Goal: Information Seeking & Learning: Compare options

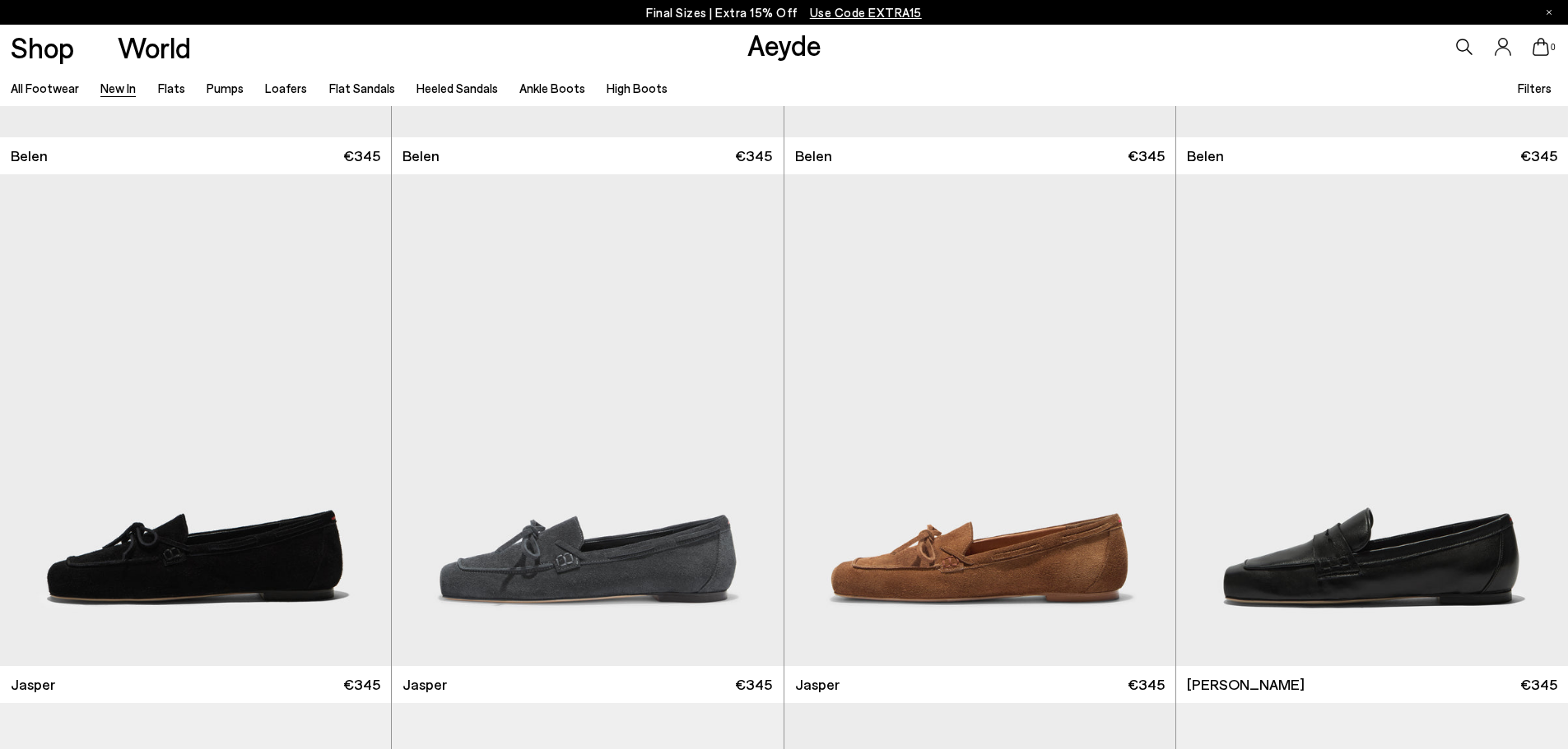
scroll to position [494, 0]
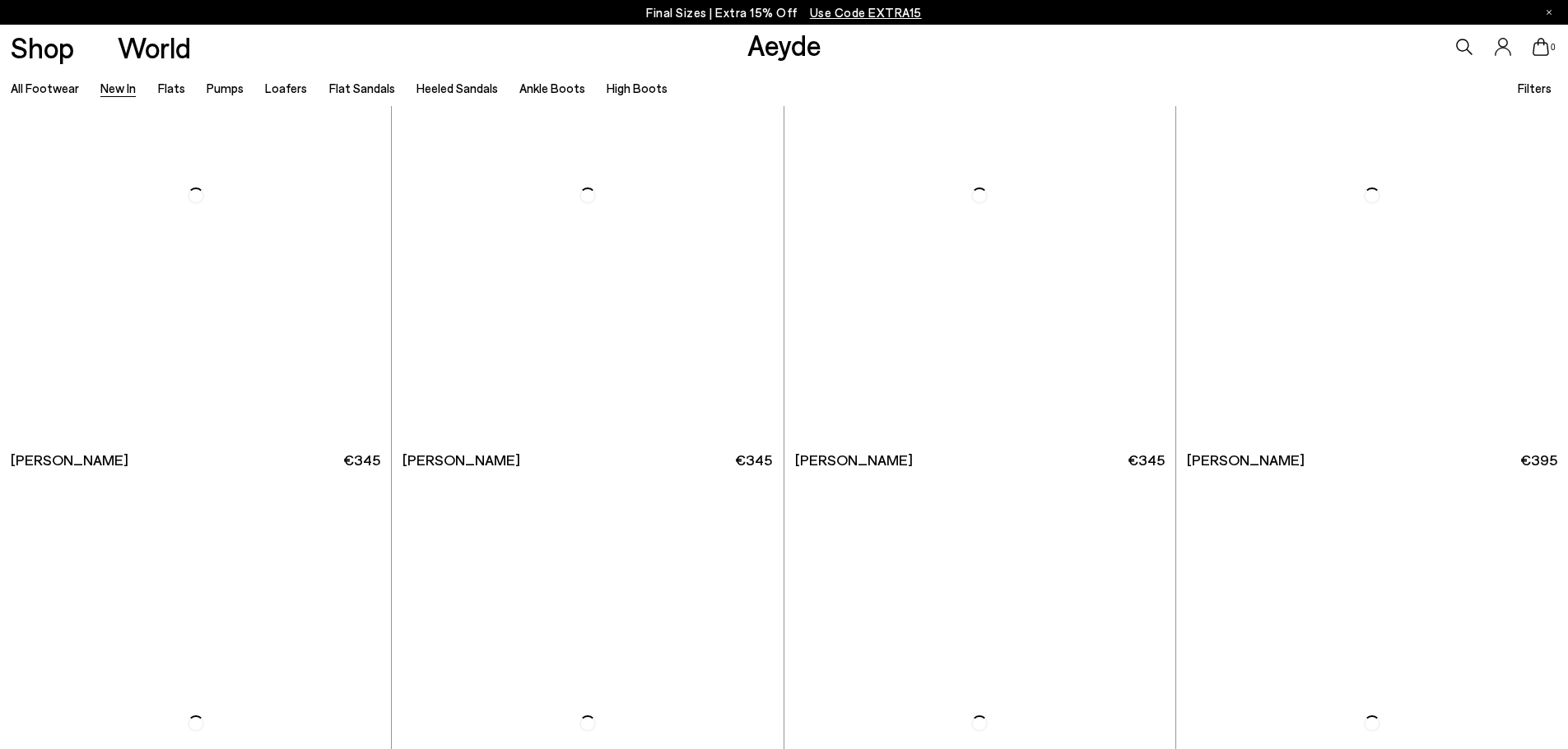
scroll to position [3867, 0]
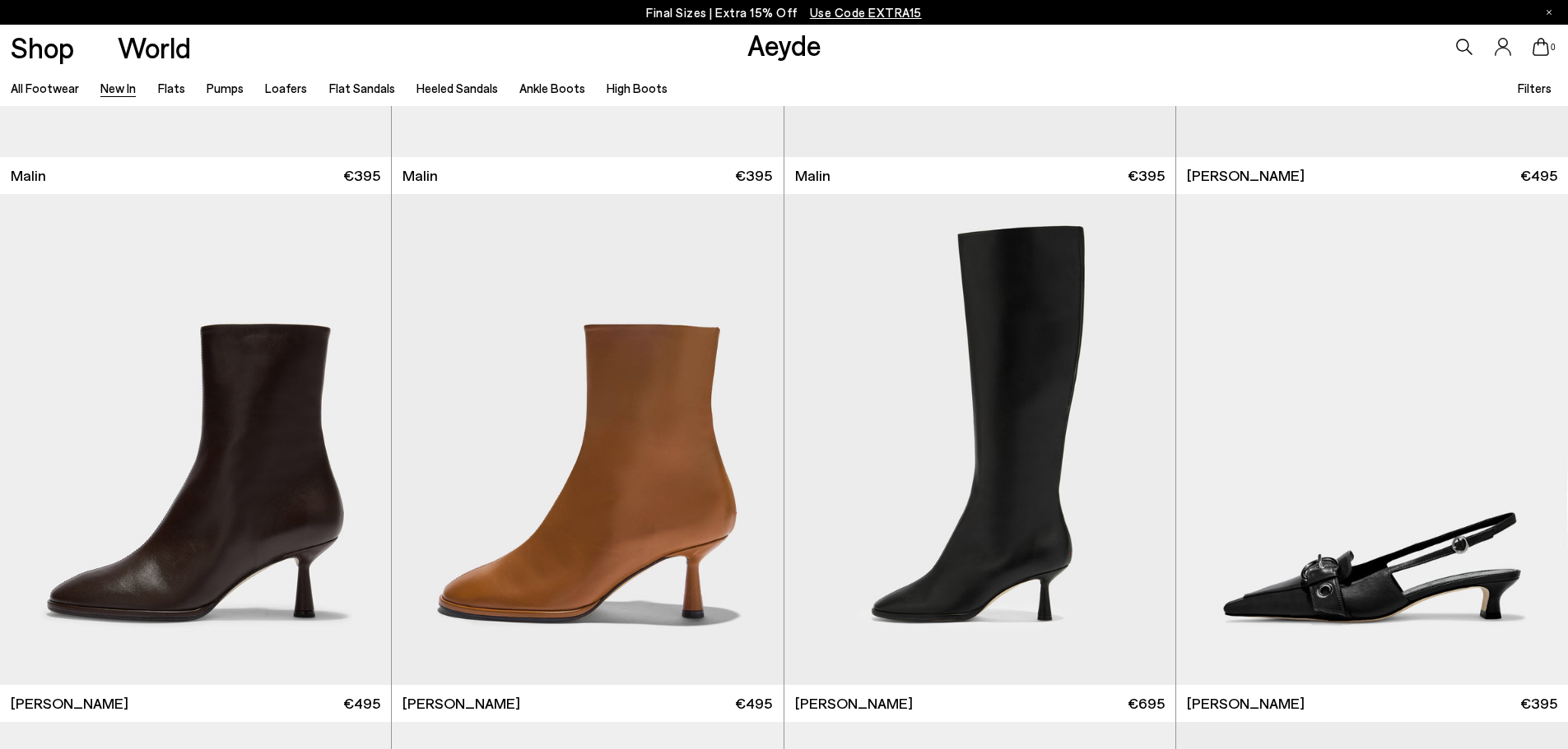
scroll to position [5923, 0]
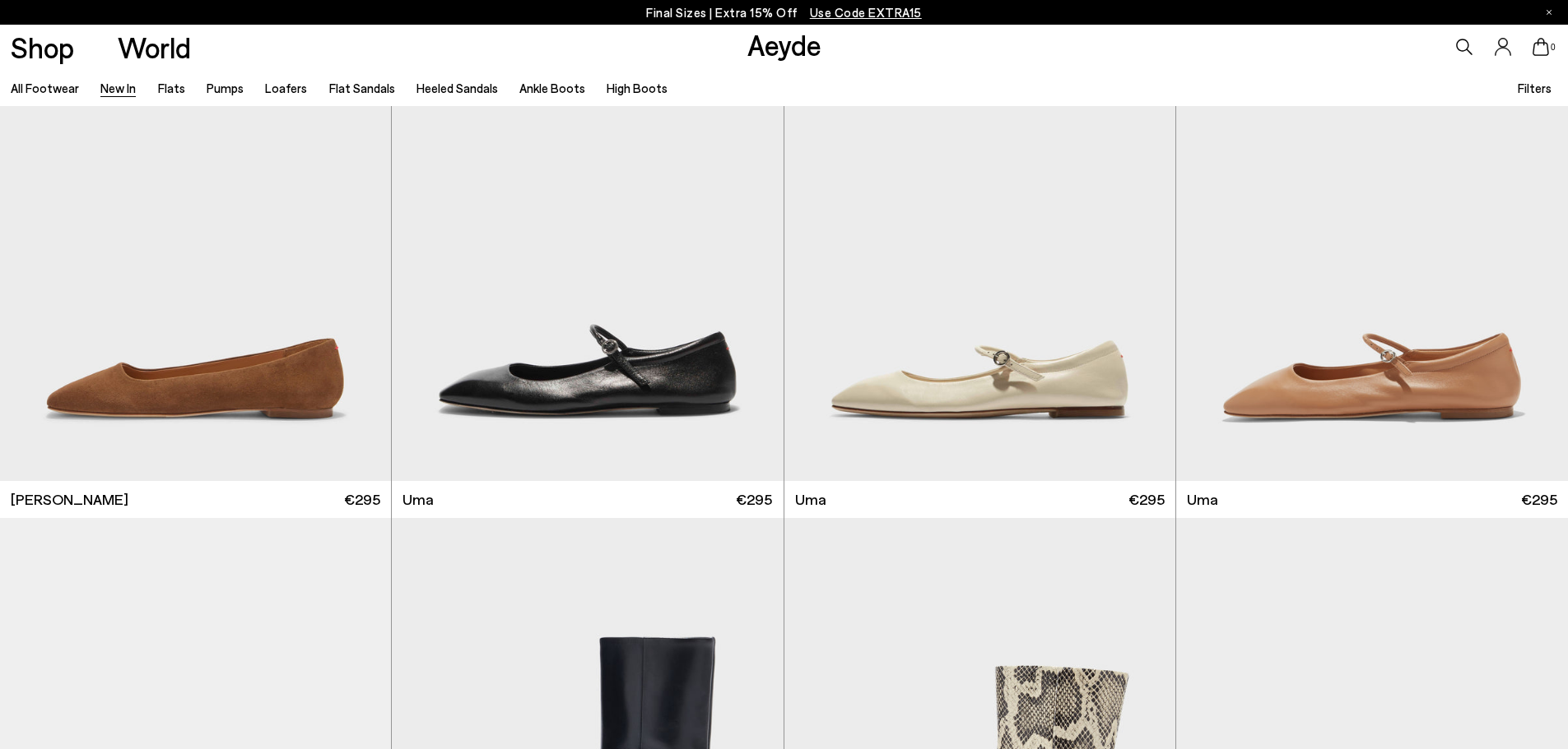
scroll to position [9849, 0]
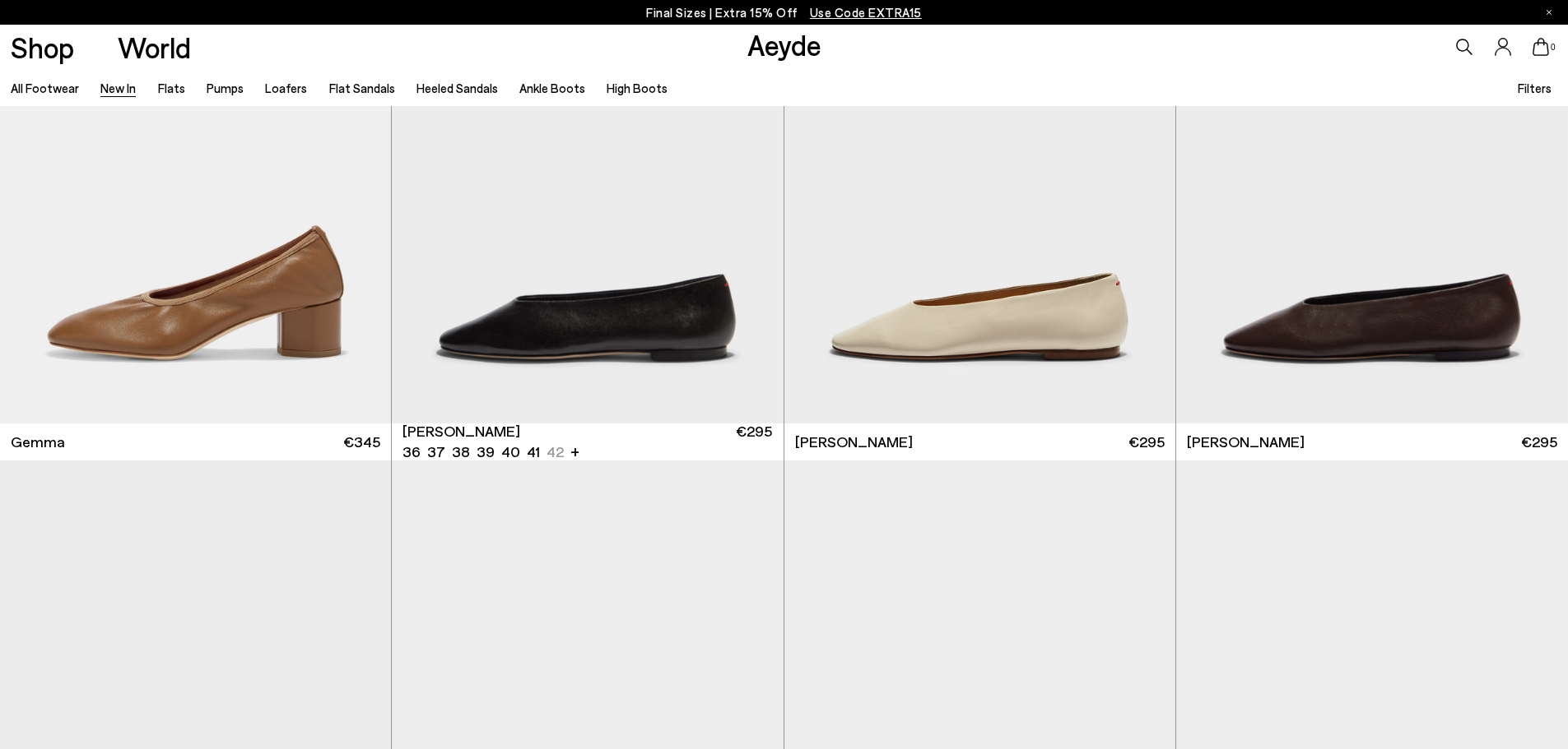
scroll to position [11270, 0]
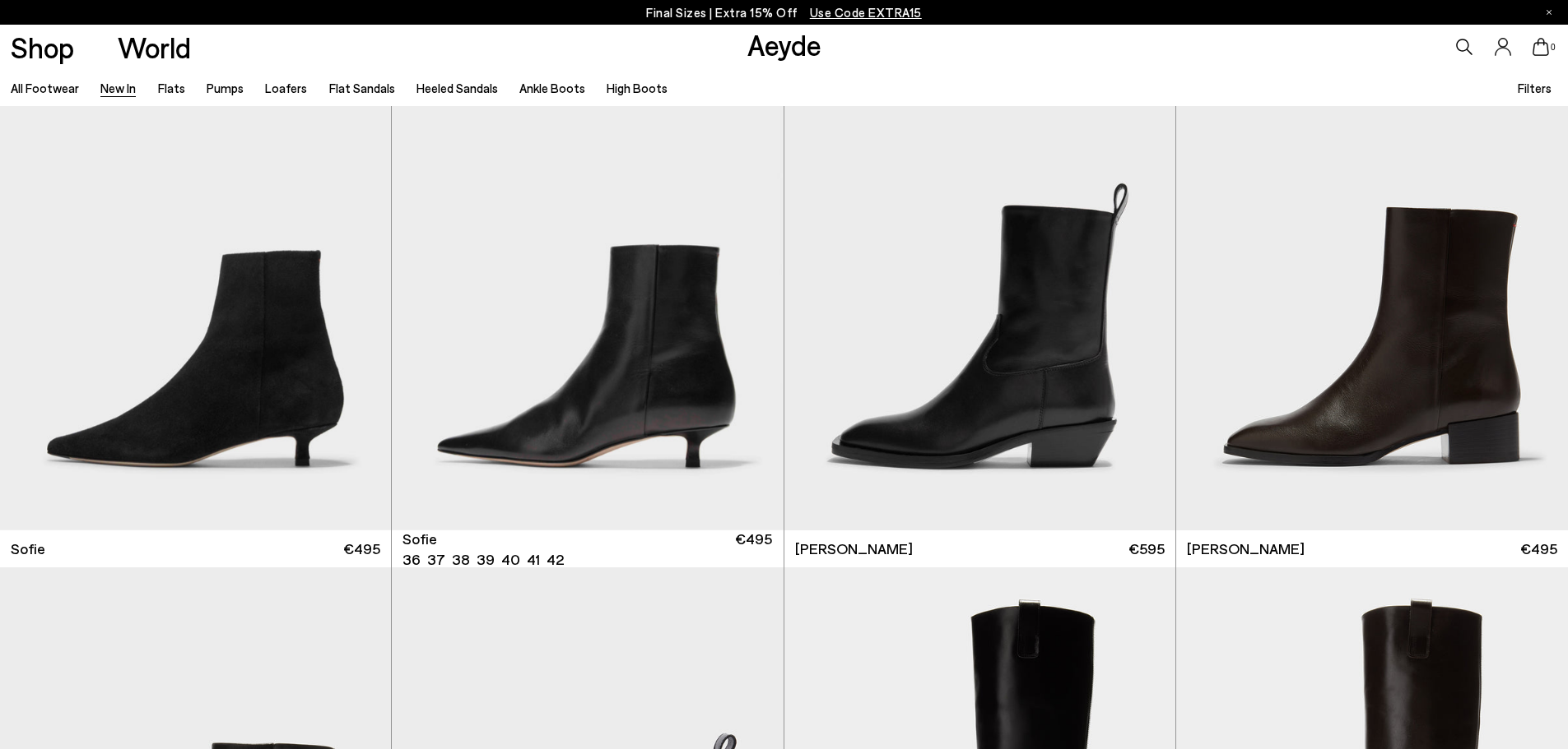
scroll to position [16452, 0]
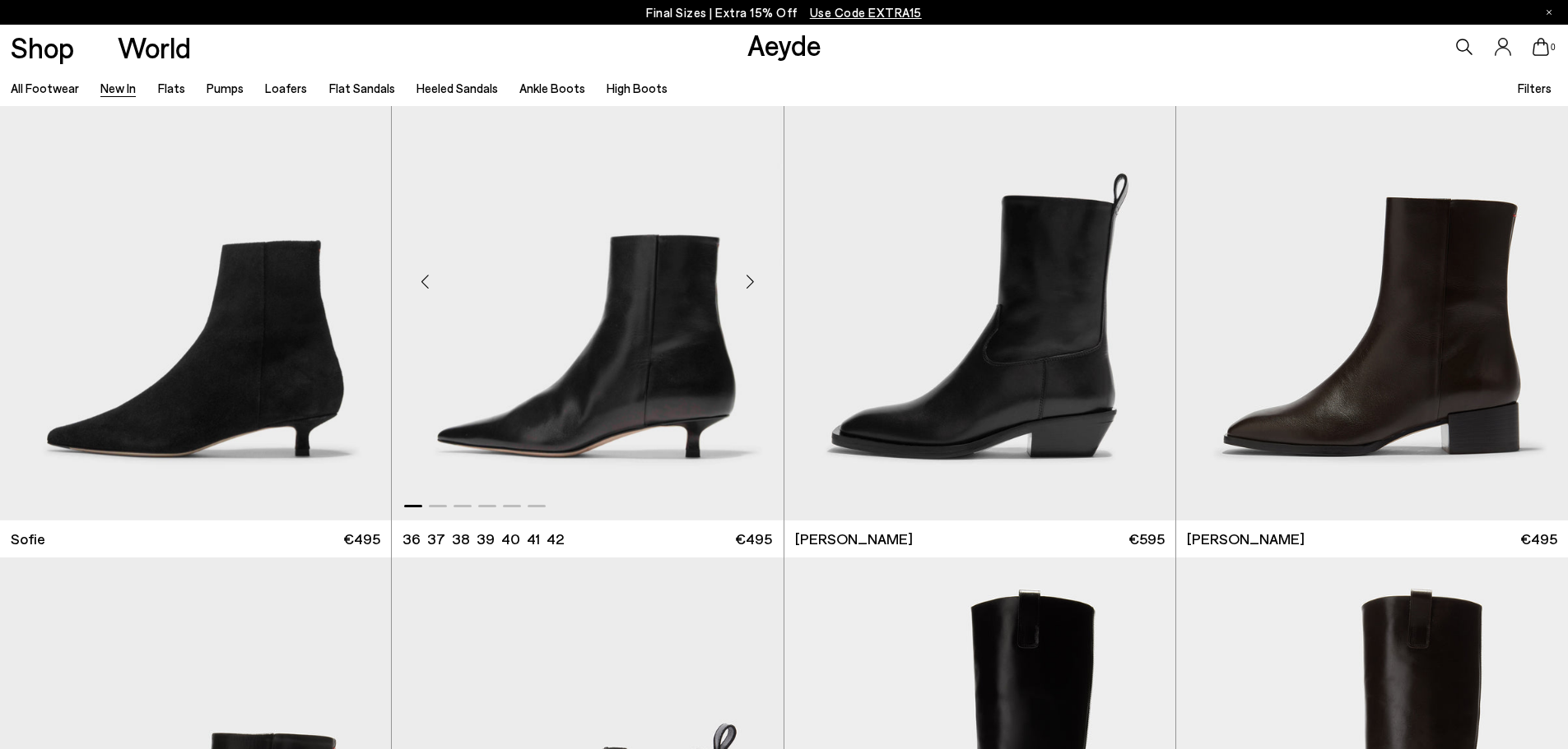
click at [748, 271] on div "Next slide" at bounding box center [750, 281] width 49 height 49
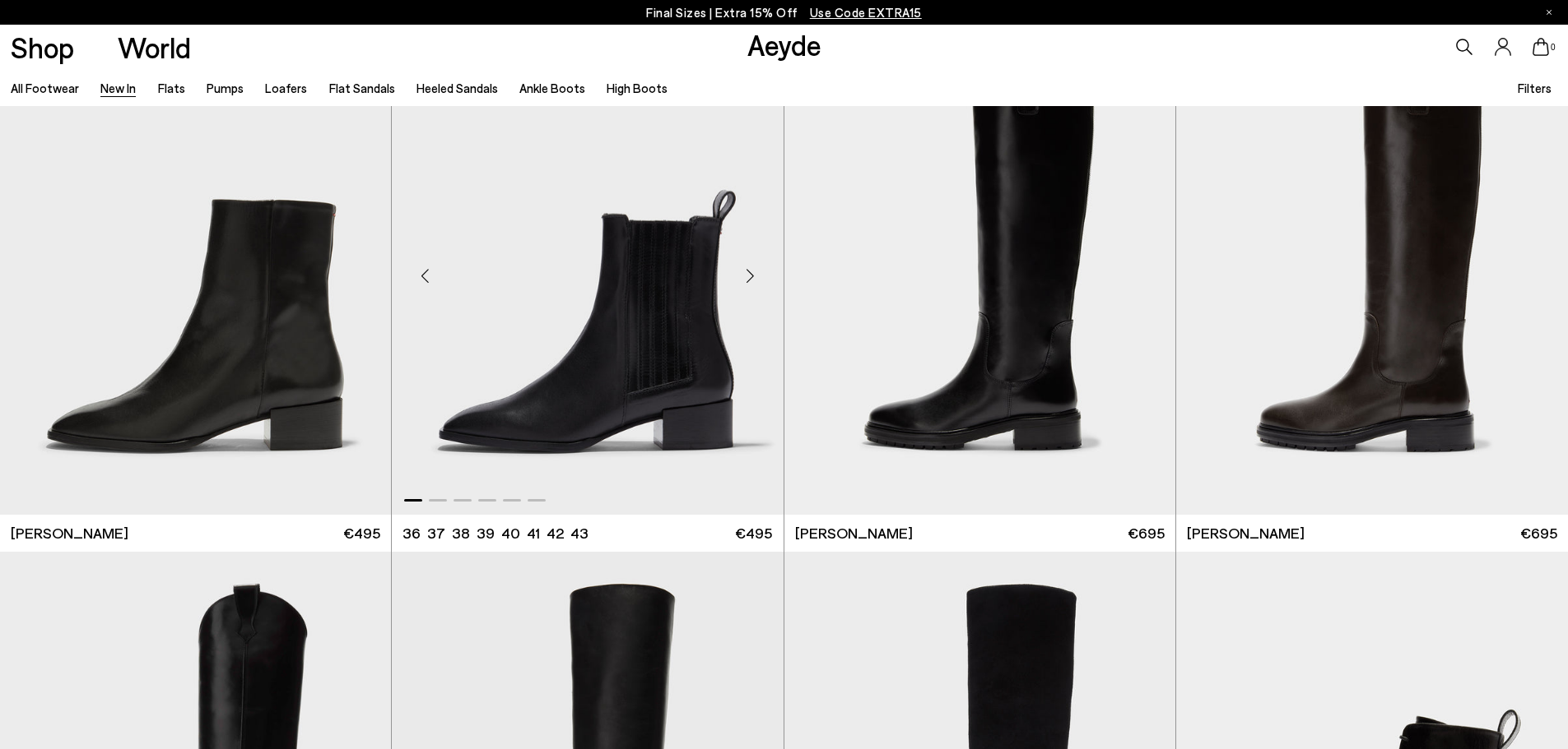
scroll to position [16946, 0]
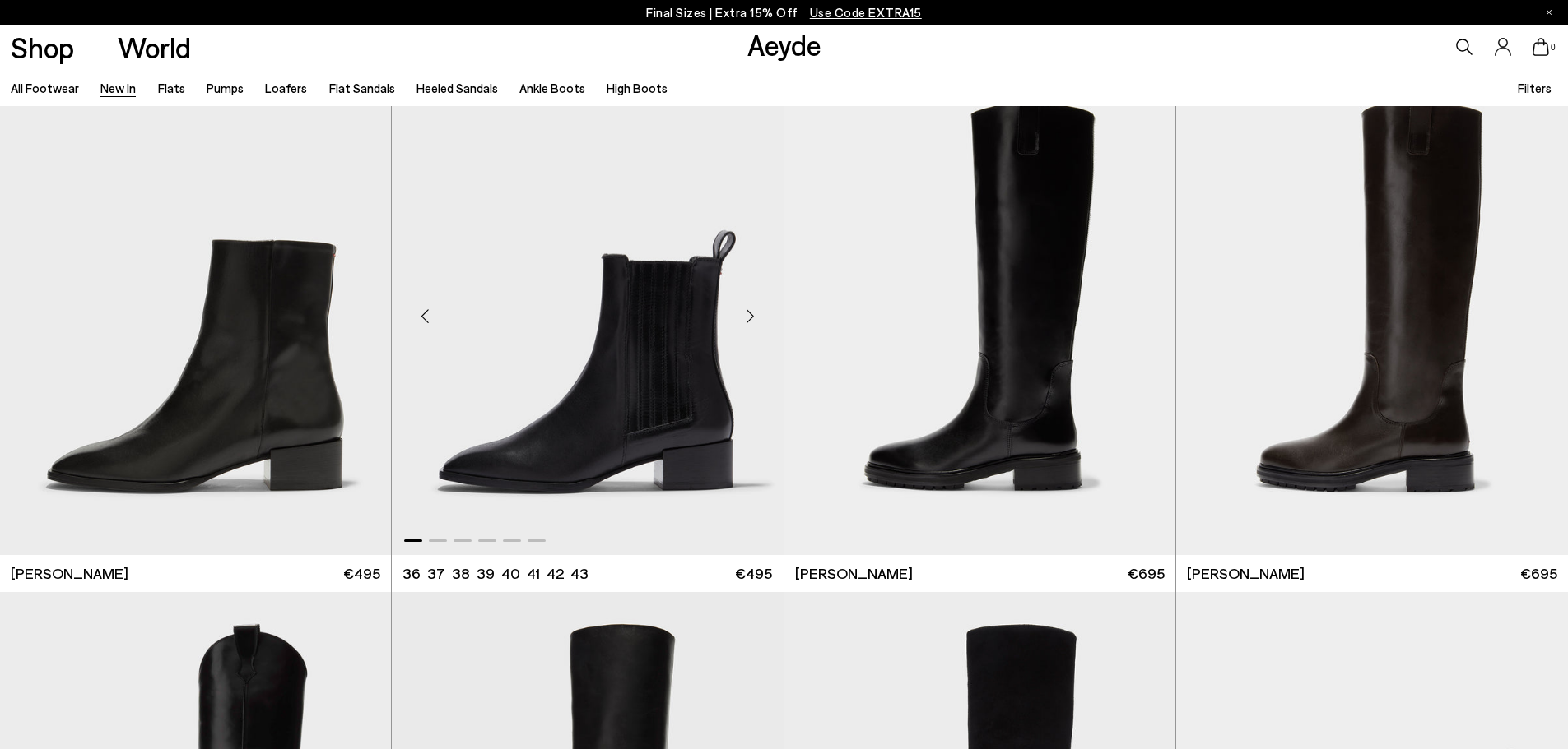
click at [746, 309] on div "Next slide" at bounding box center [750, 316] width 49 height 49
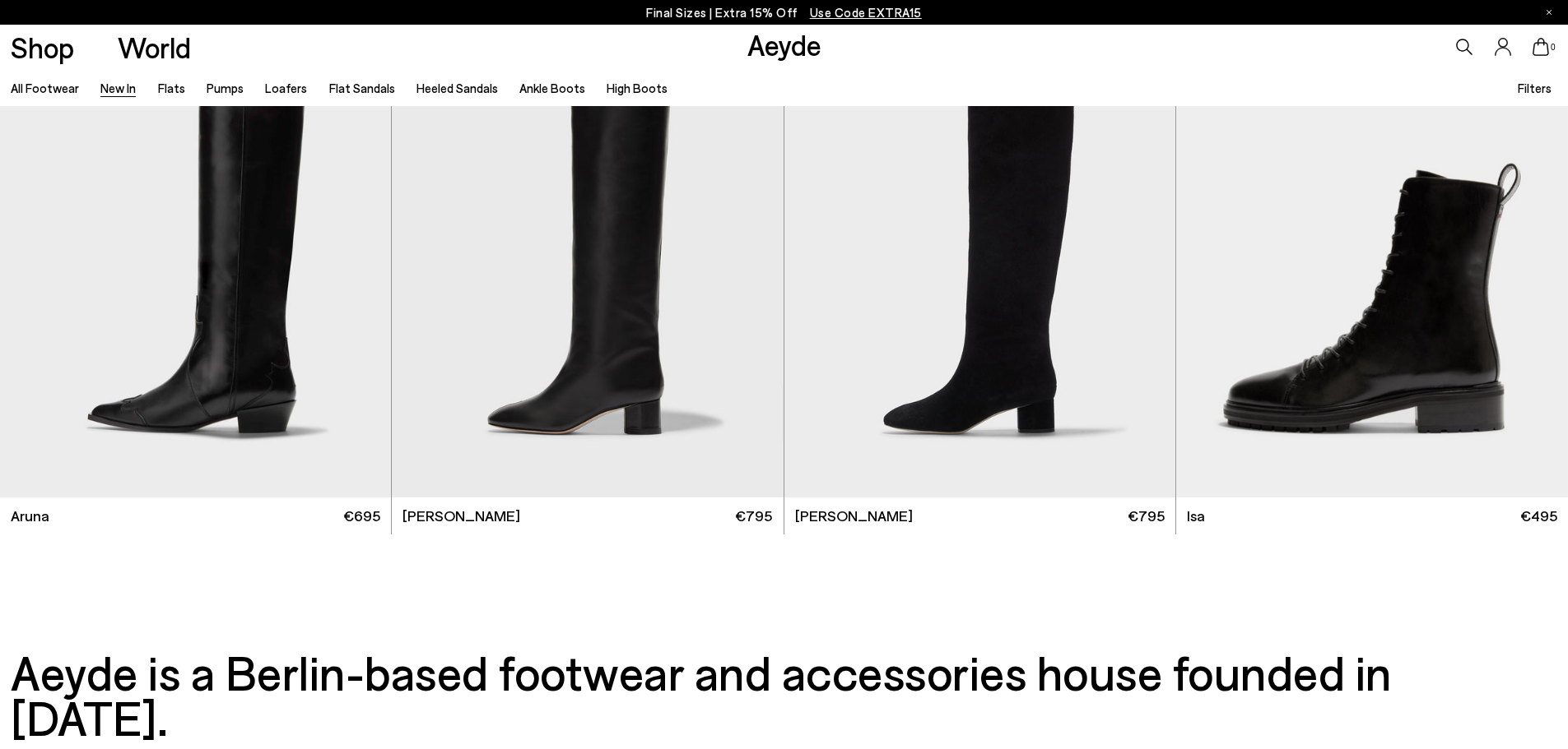
scroll to position [17439, 0]
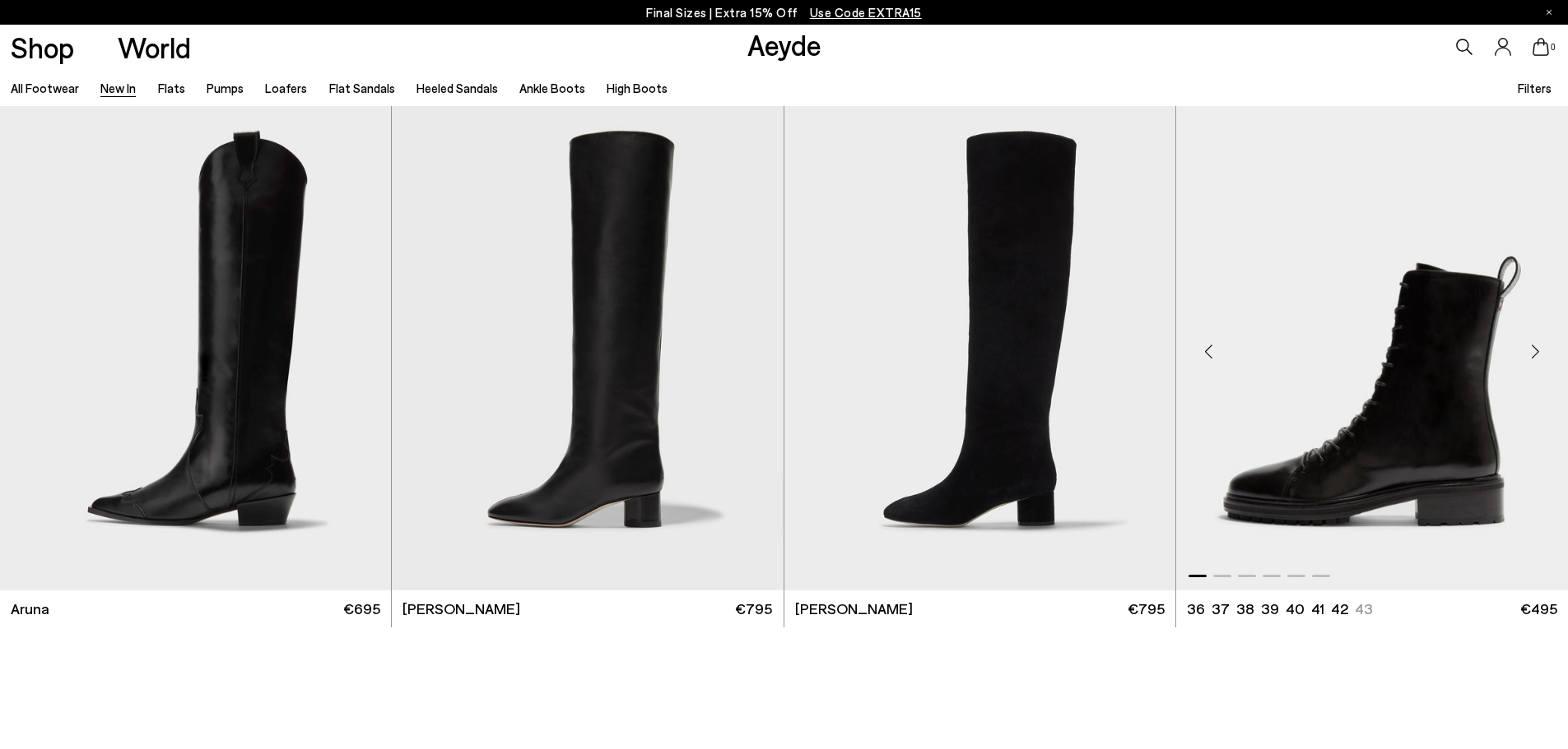
click at [1530, 347] on div "Next slide" at bounding box center [1535, 350] width 49 height 49
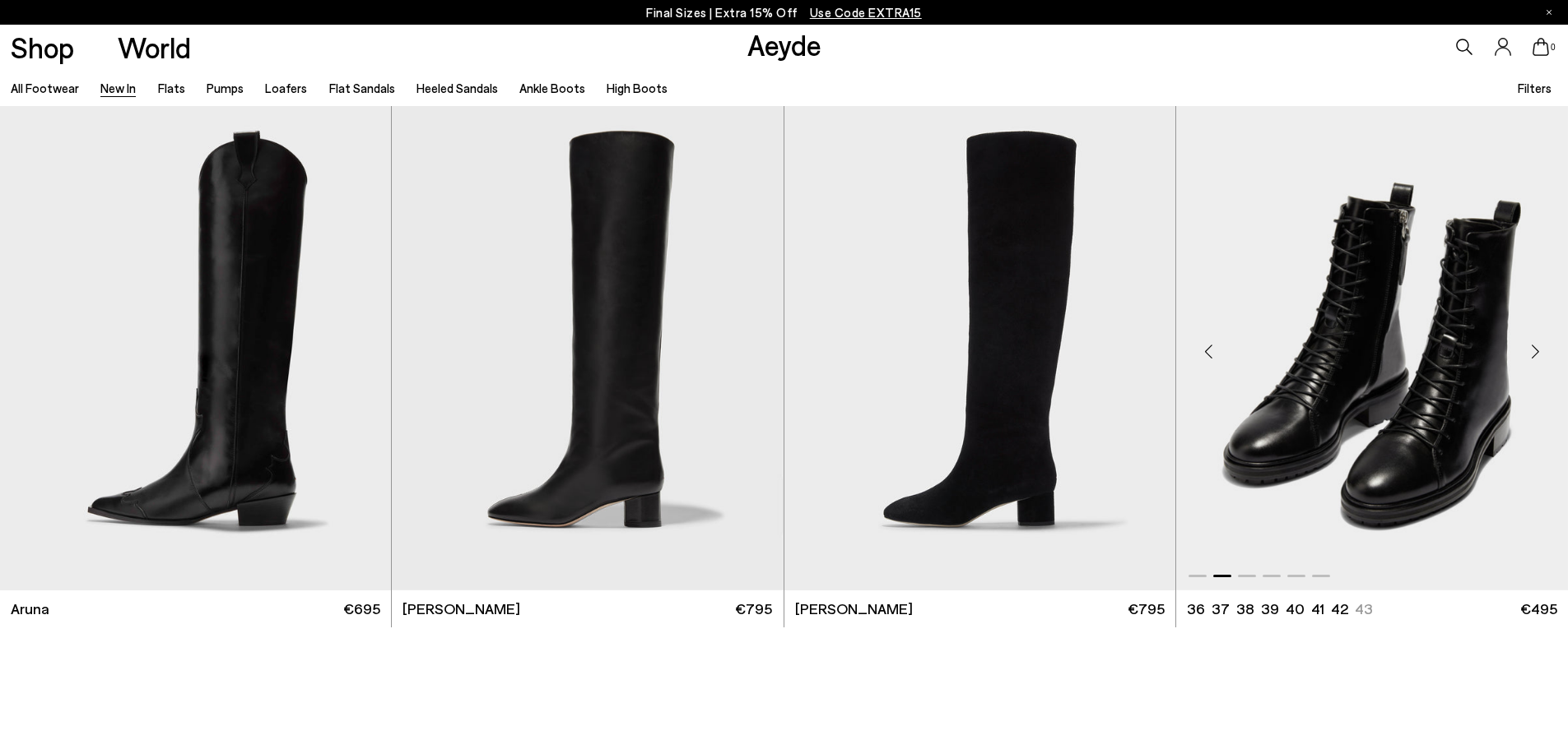
click at [1531, 348] on div "Next slide" at bounding box center [1535, 350] width 49 height 49
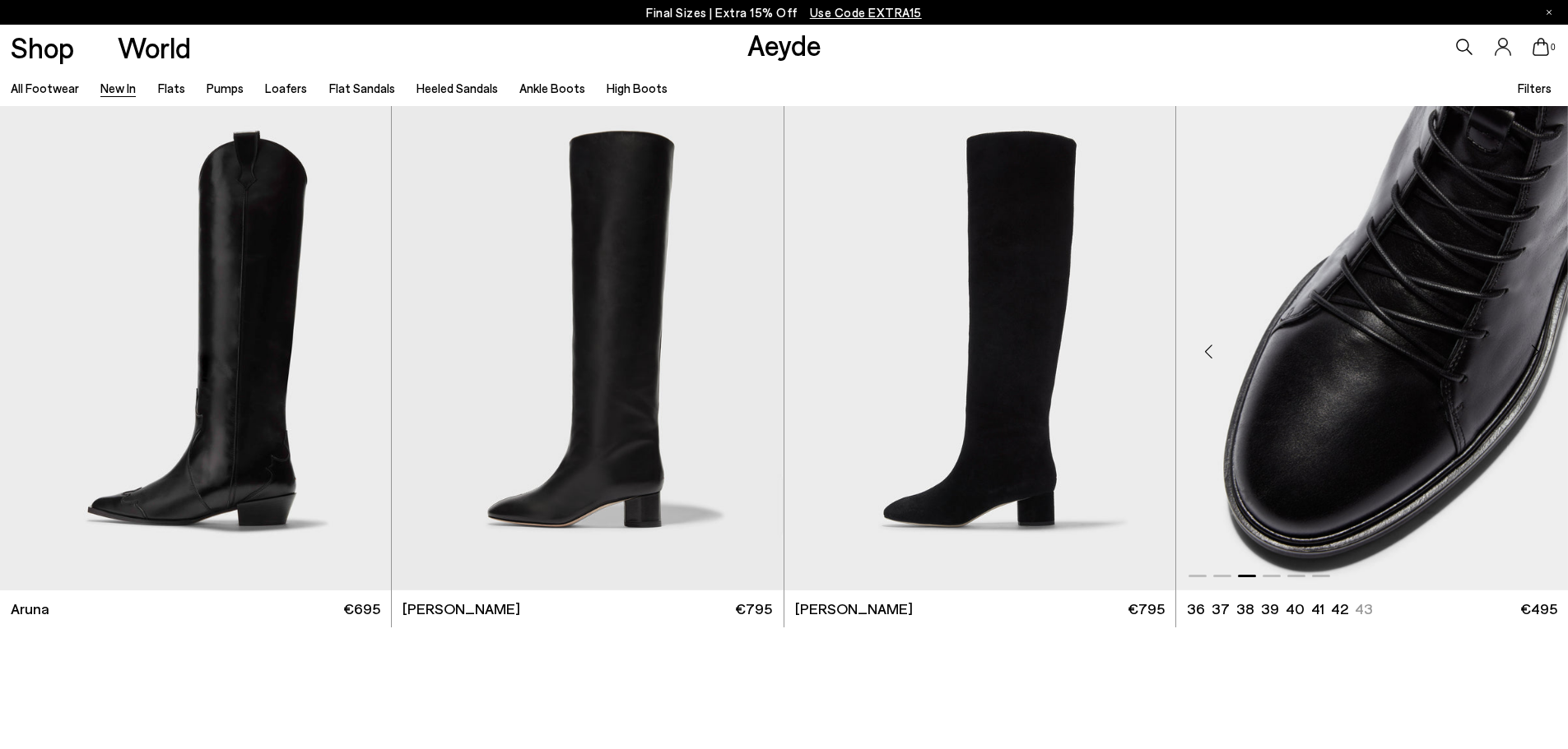
click at [1531, 348] on div "Next slide" at bounding box center [1535, 350] width 49 height 49
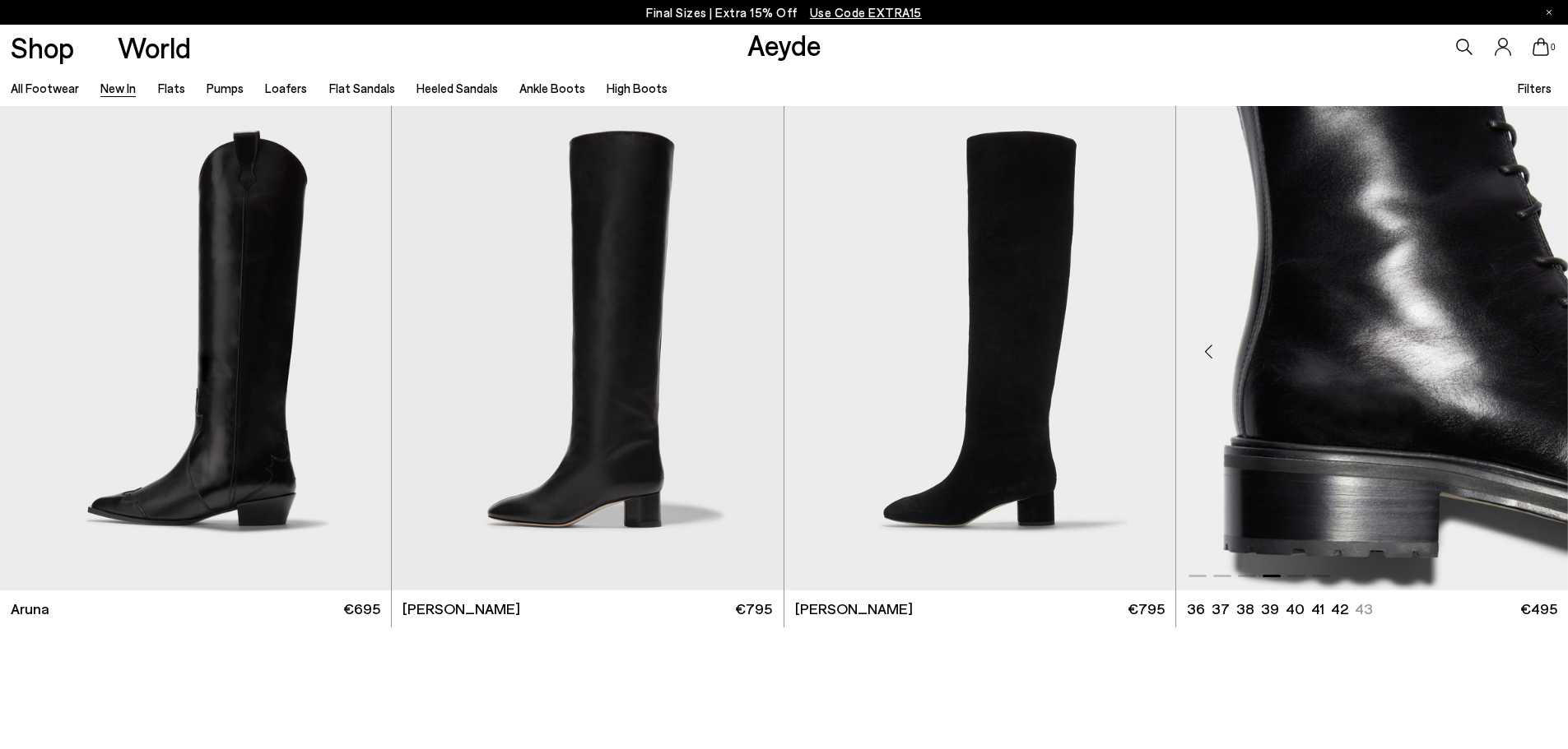
click at [1531, 349] on div "Next slide" at bounding box center [1535, 350] width 49 height 49
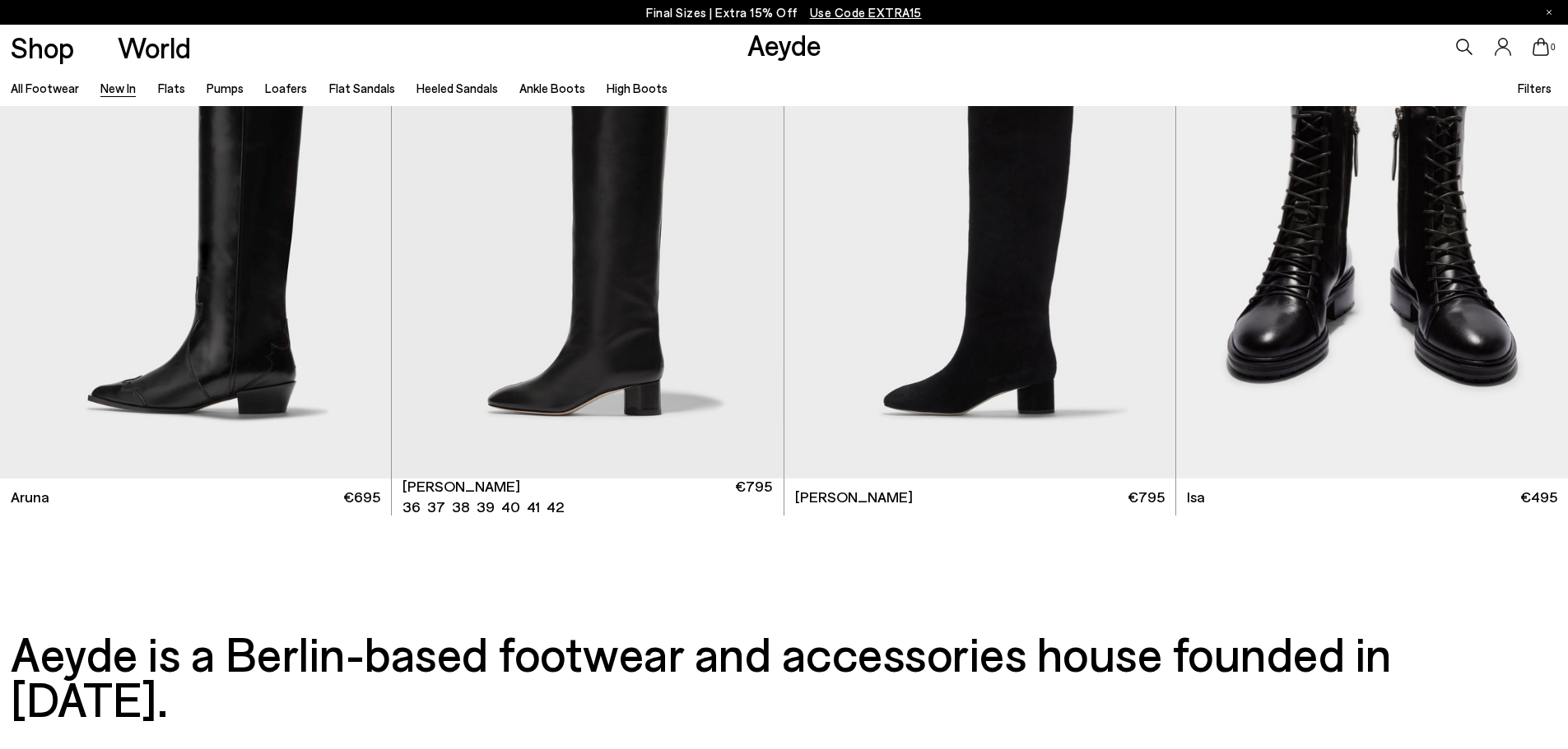
scroll to position [17522, 0]
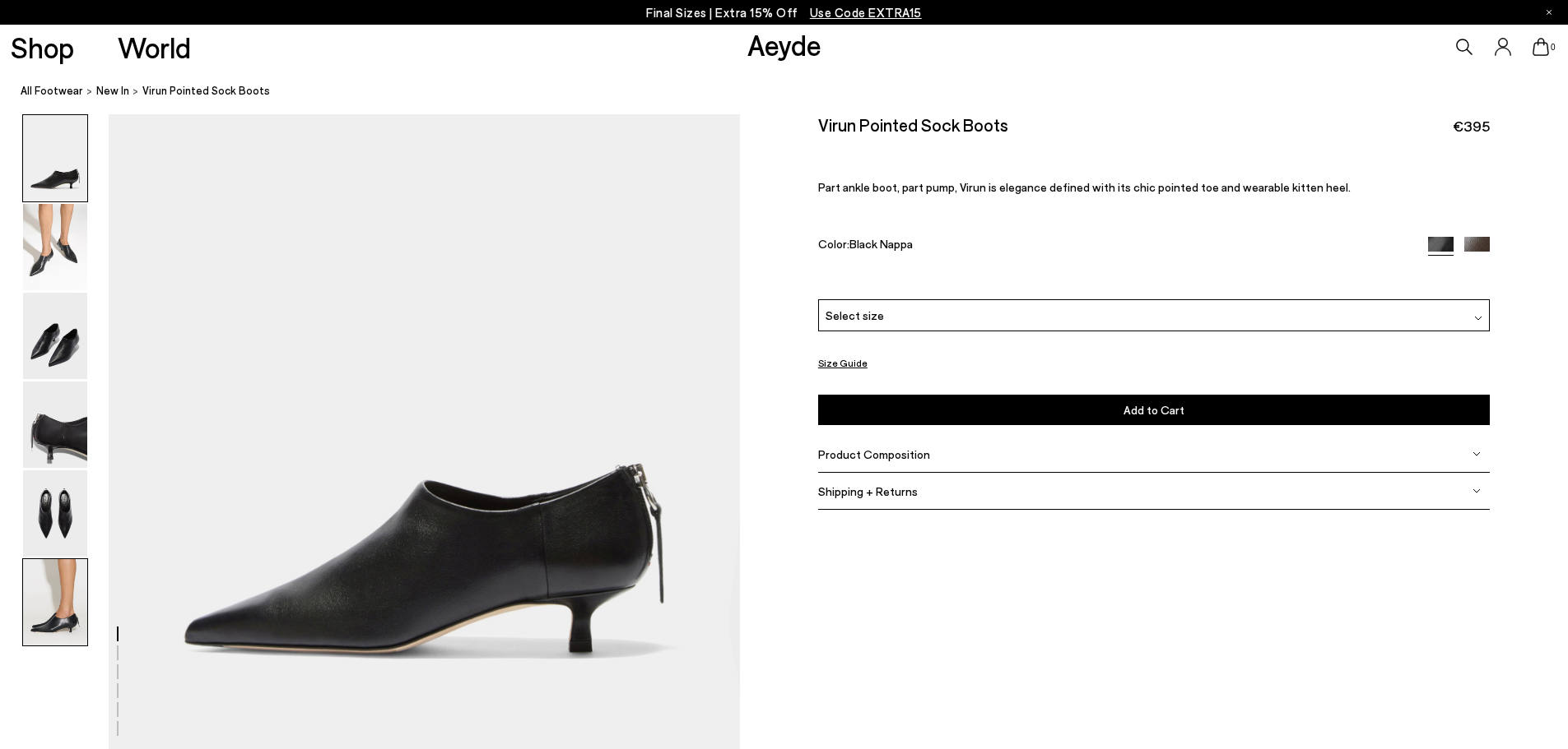
click at [47, 605] on img at bounding box center [55, 603] width 64 height 87
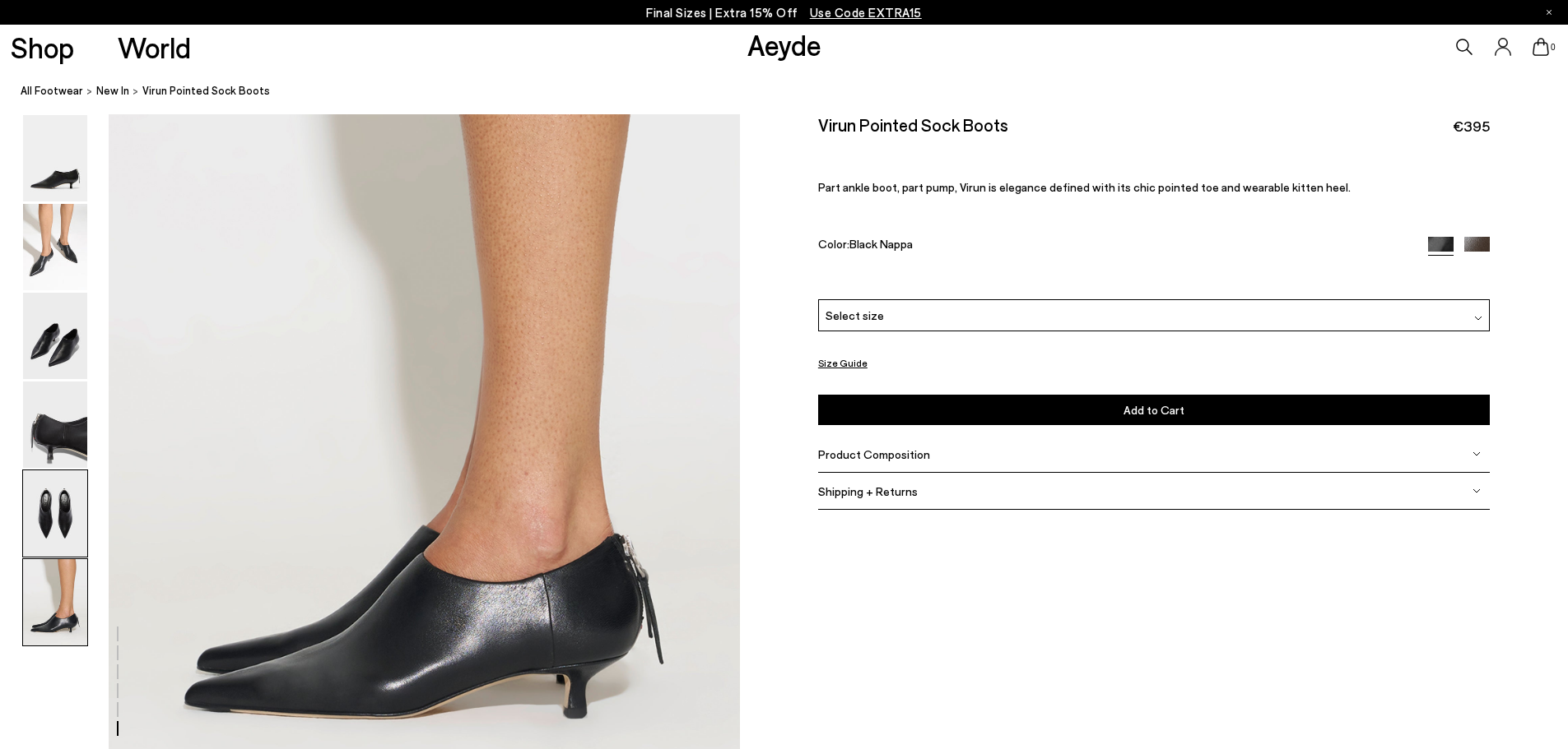
scroll to position [4125, 0]
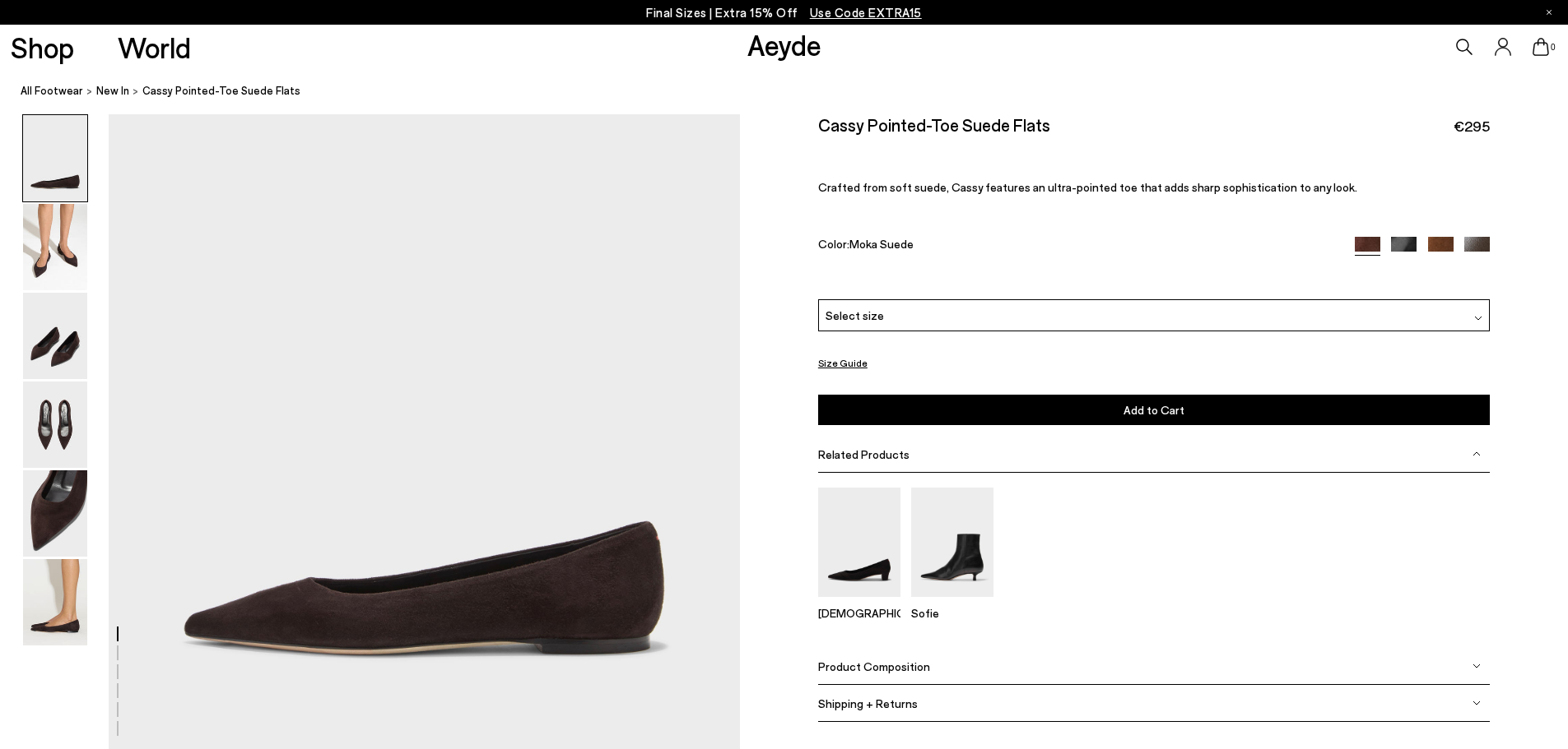
click at [1431, 240] on img at bounding box center [1441, 250] width 26 height 26
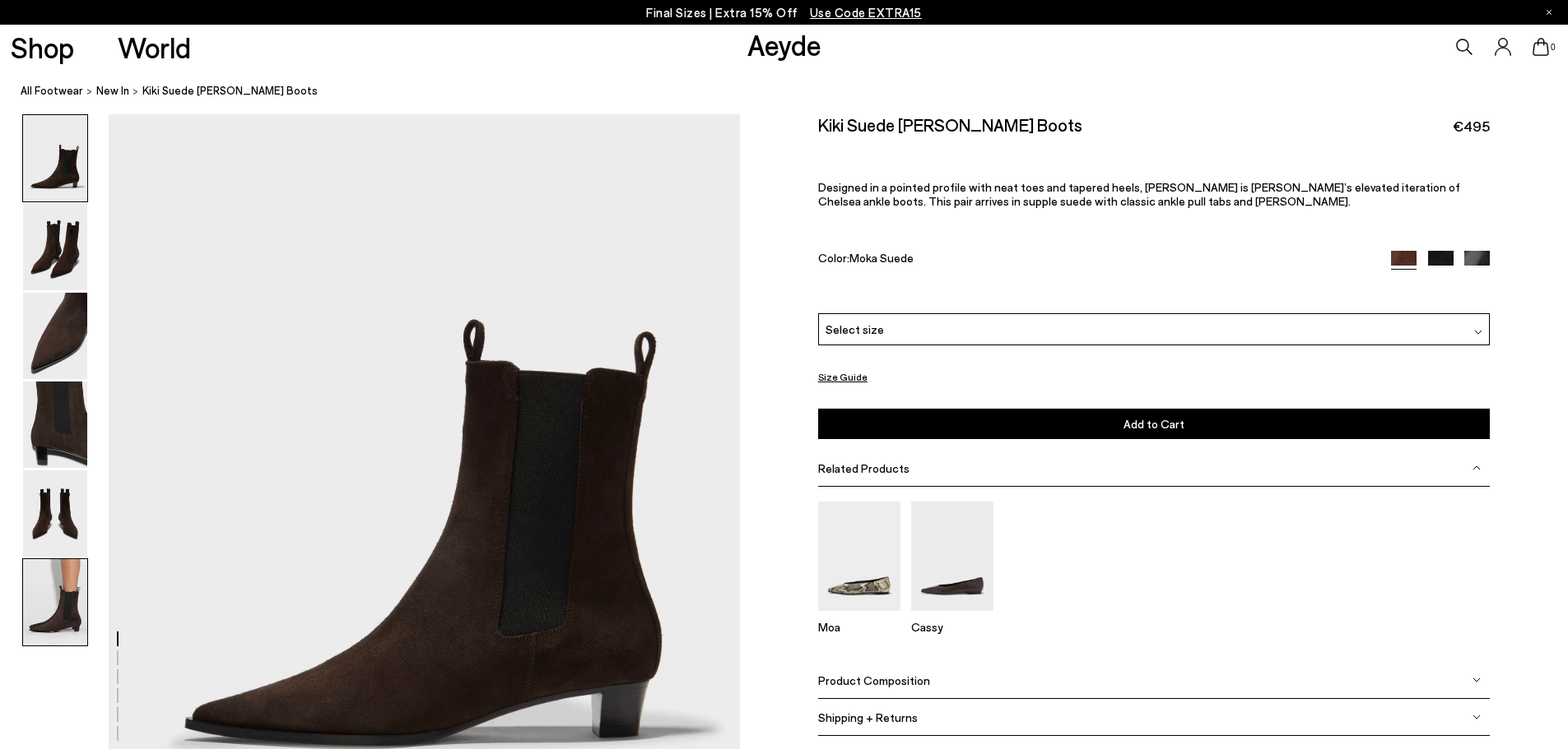
click at [51, 596] on img at bounding box center [55, 603] width 64 height 87
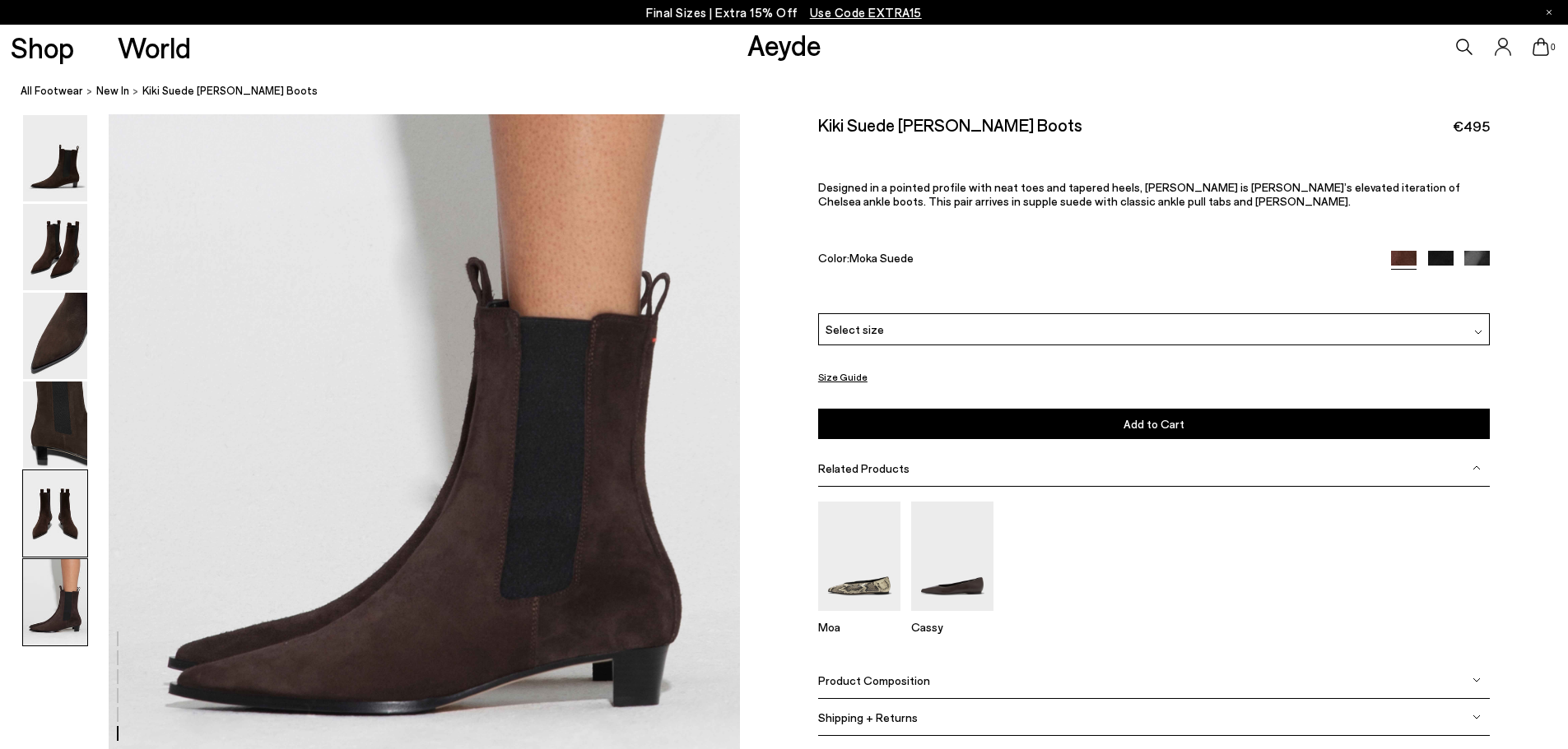
click at [41, 513] on img at bounding box center [55, 513] width 64 height 87
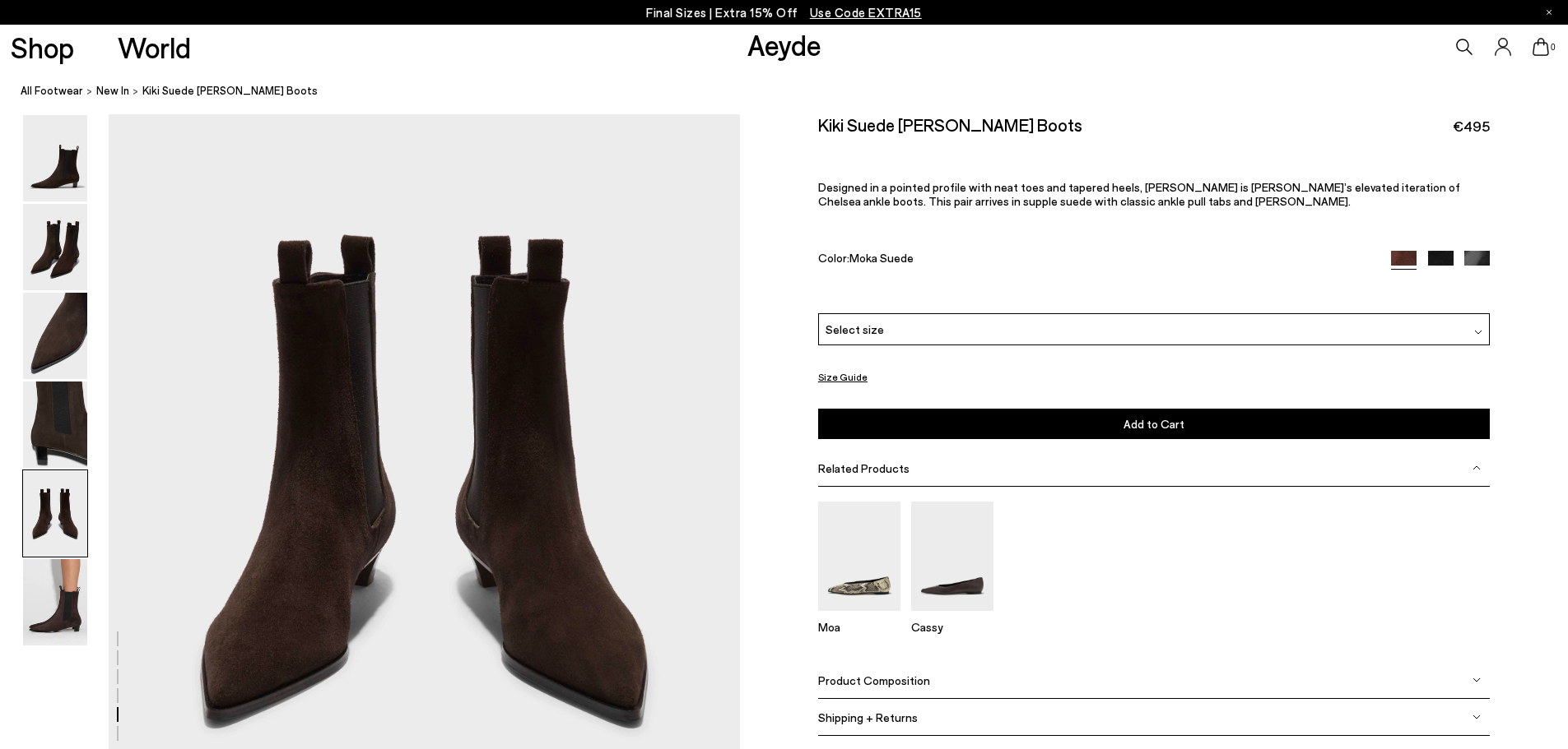
scroll to position [3457, 0]
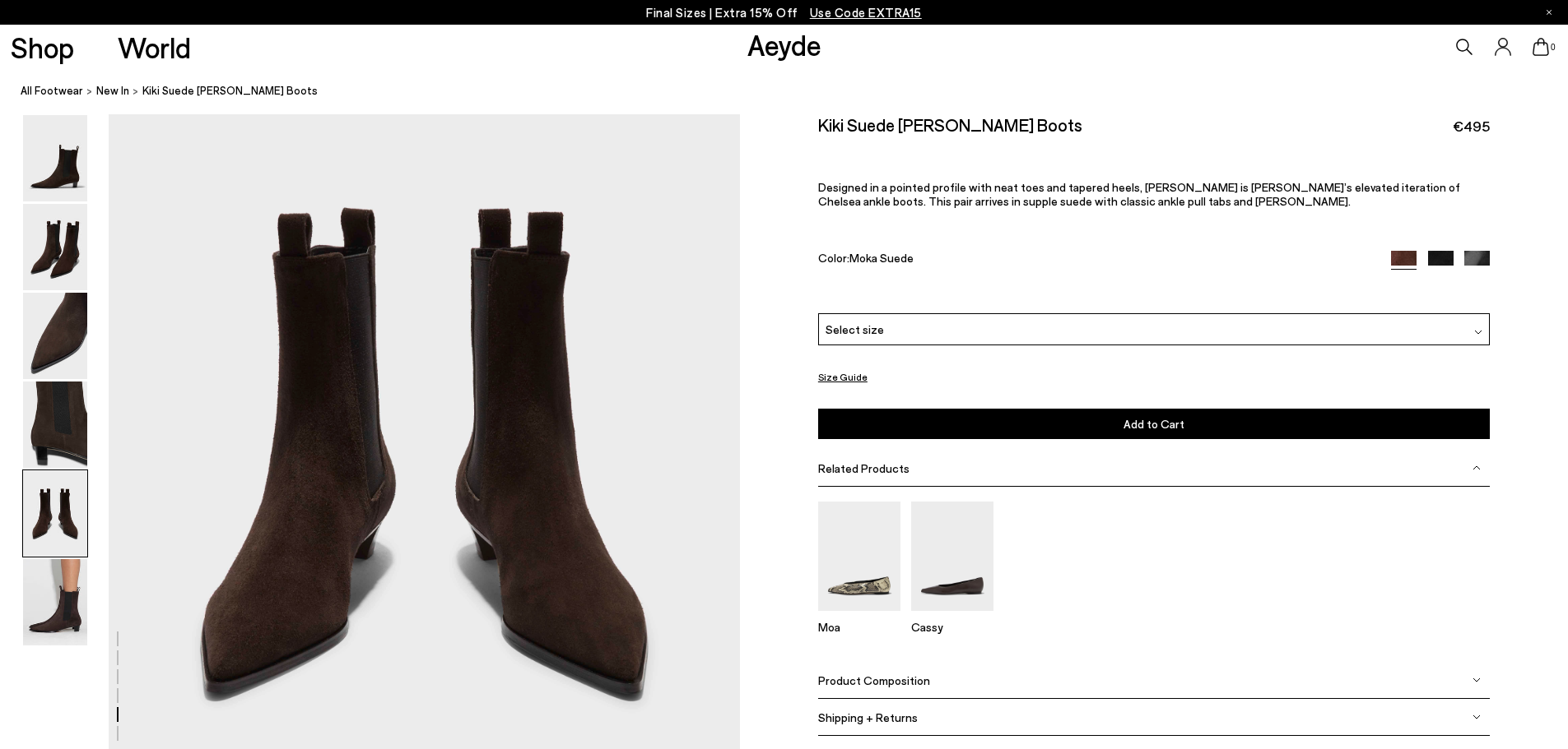
click at [1449, 255] on img at bounding box center [1441, 263] width 26 height 26
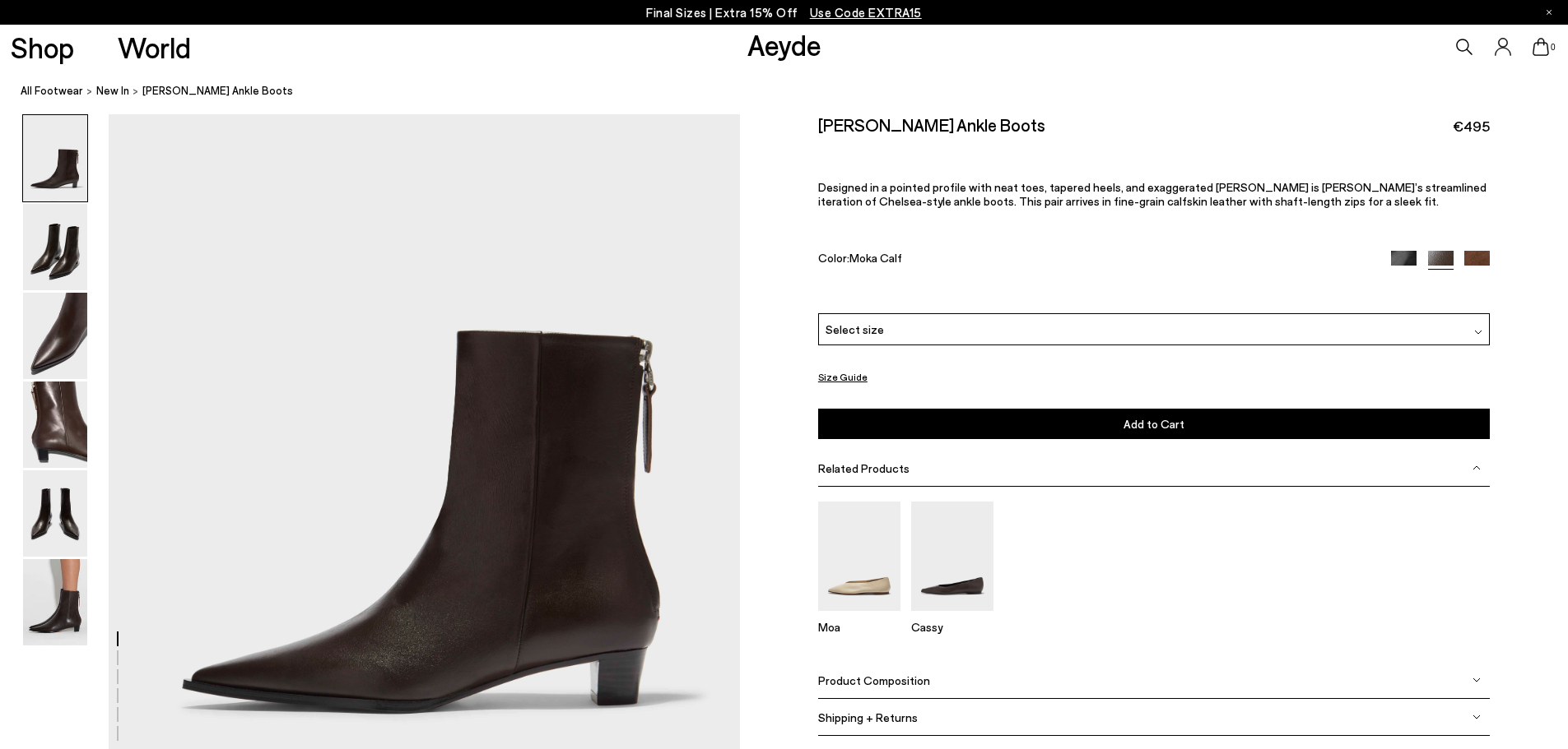
scroll to position [165, 0]
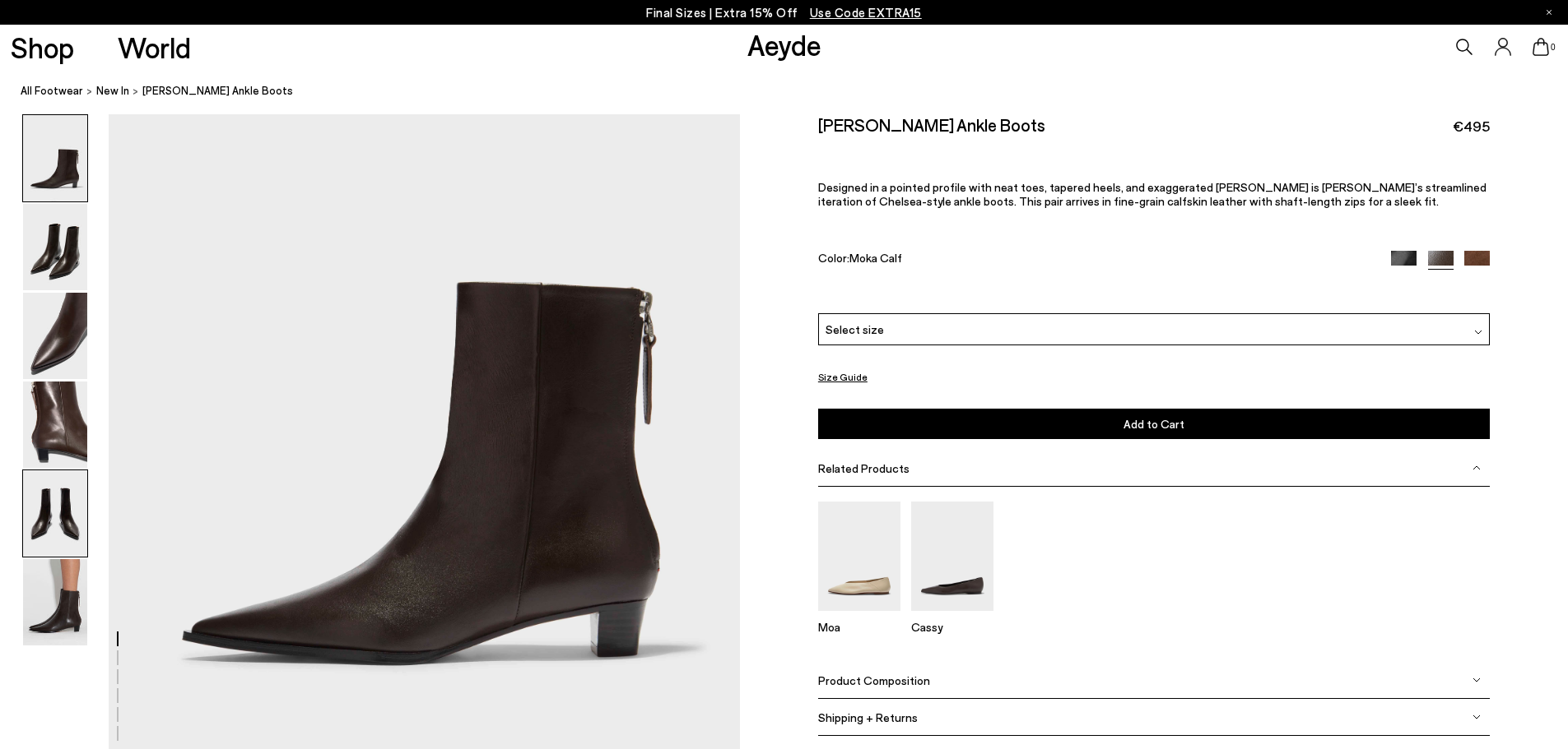
click at [62, 533] on img at bounding box center [55, 513] width 64 height 87
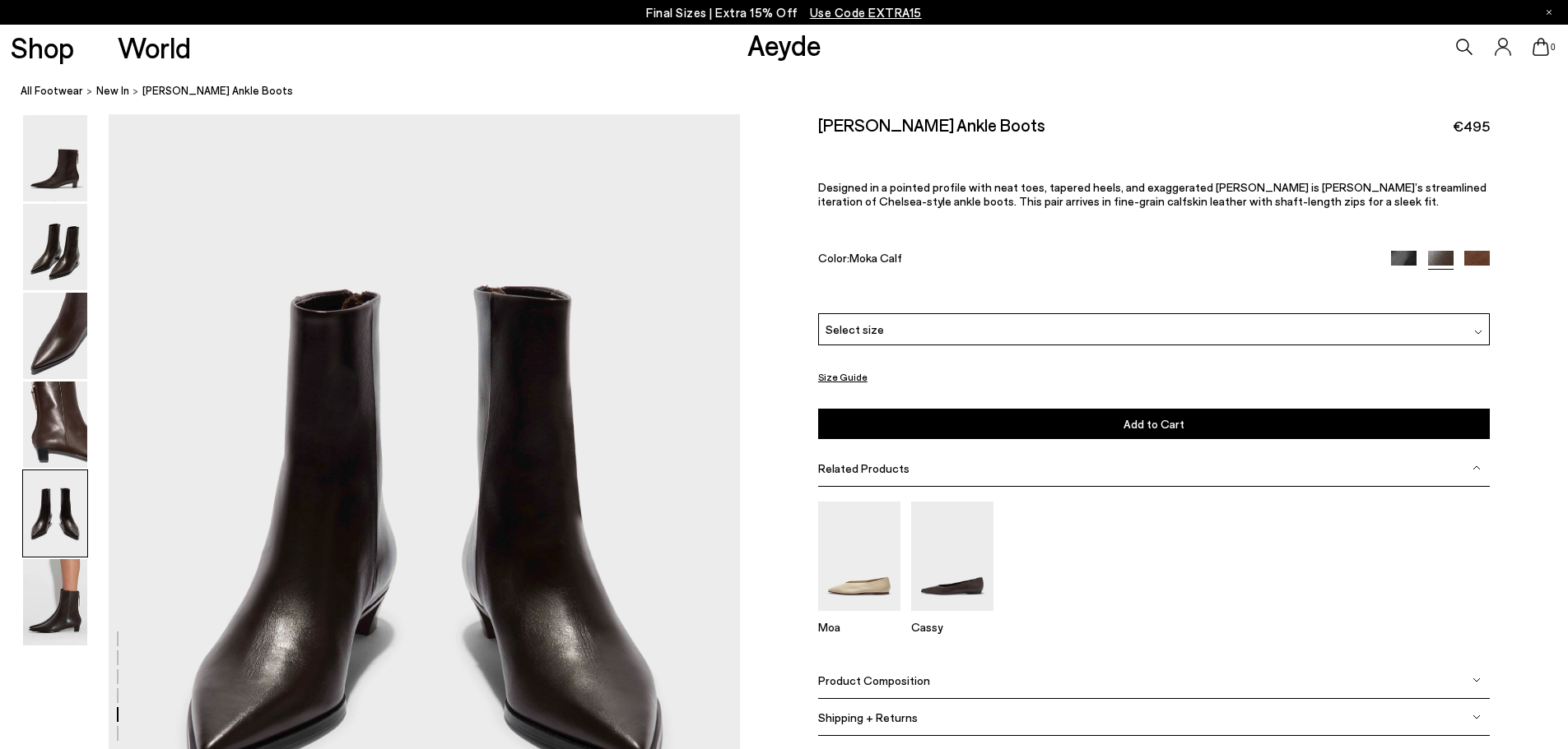
scroll to position [3539, 0]
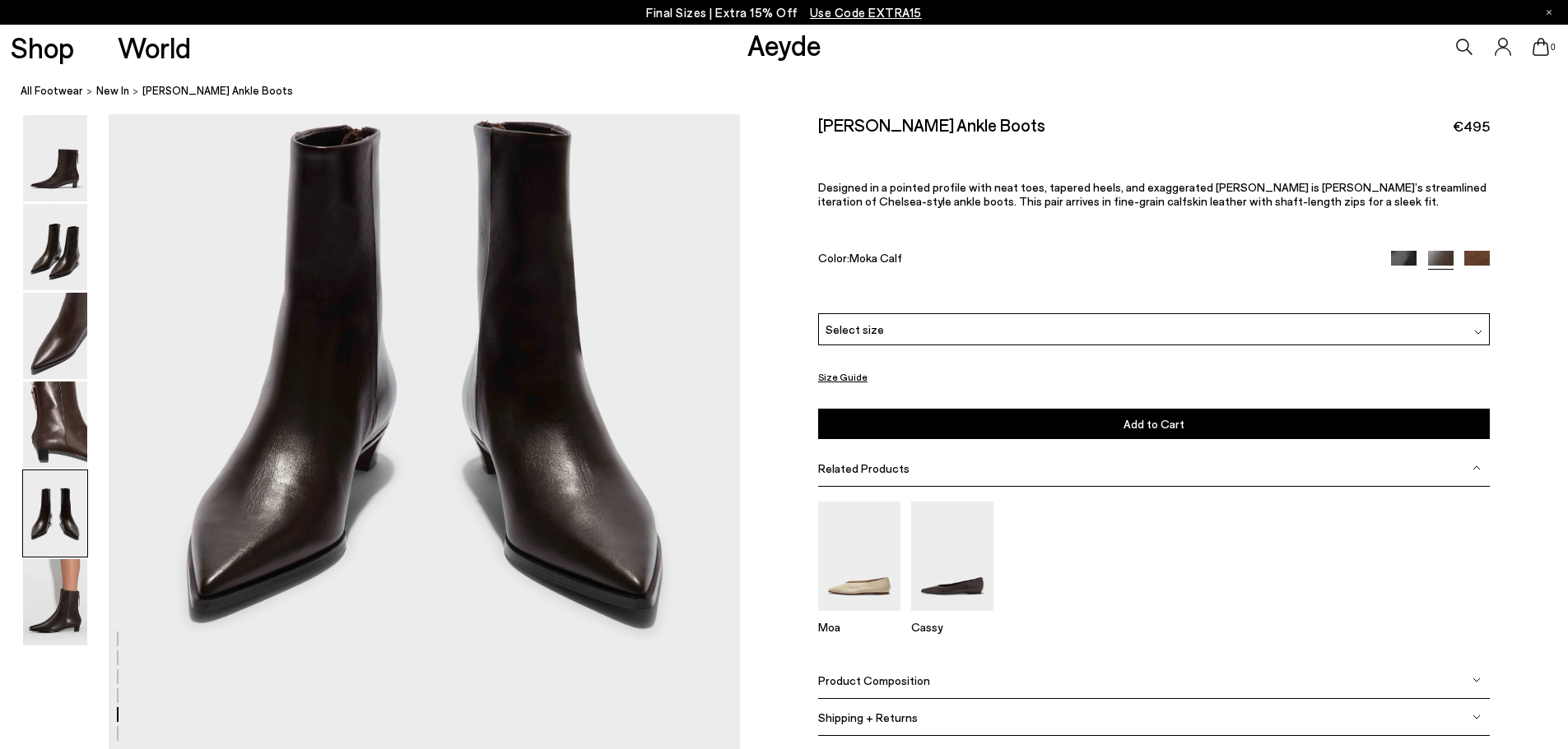
click at [1401, 259] on img at bounding box center [1403, 263] width 26 height 26
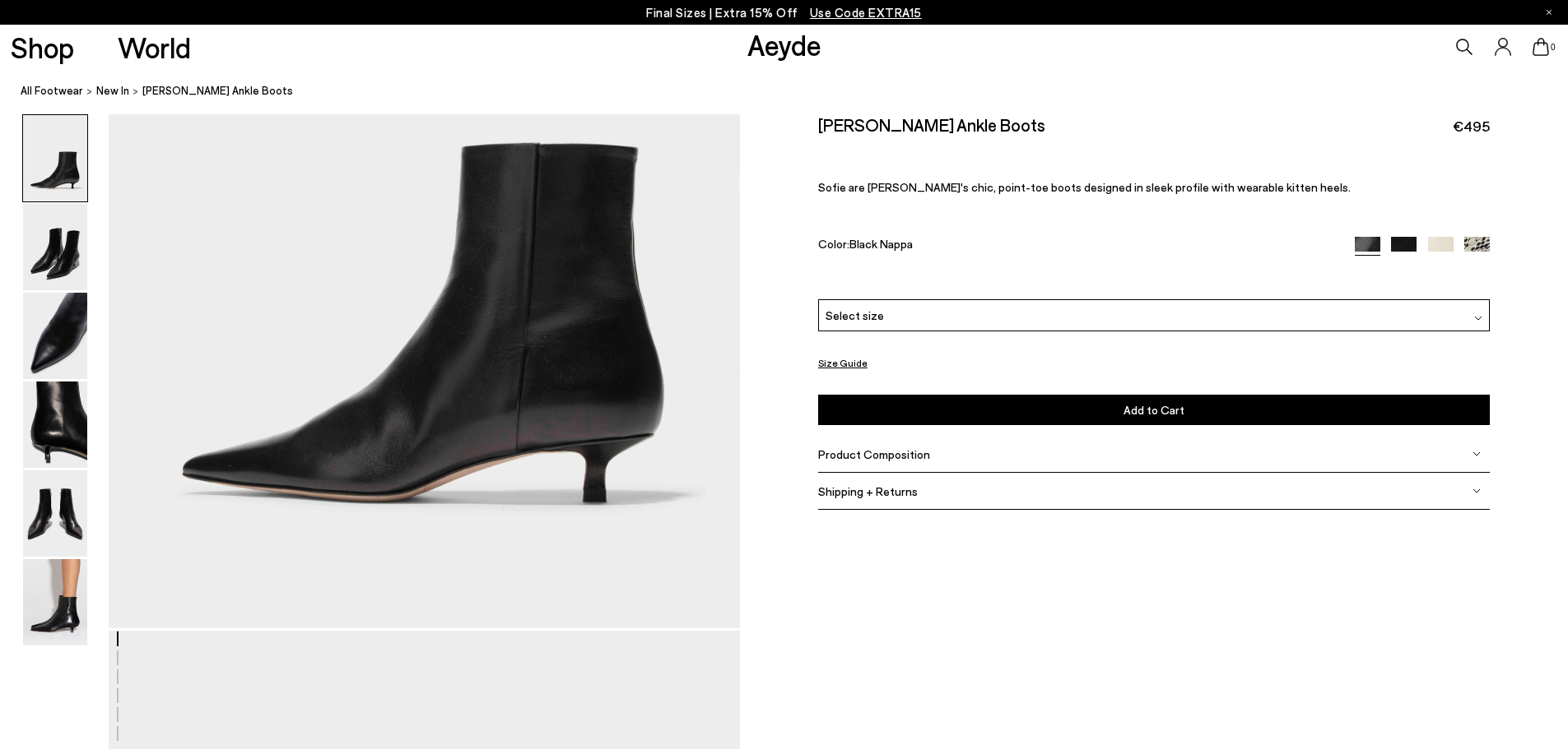
scroll to position [329, 0]
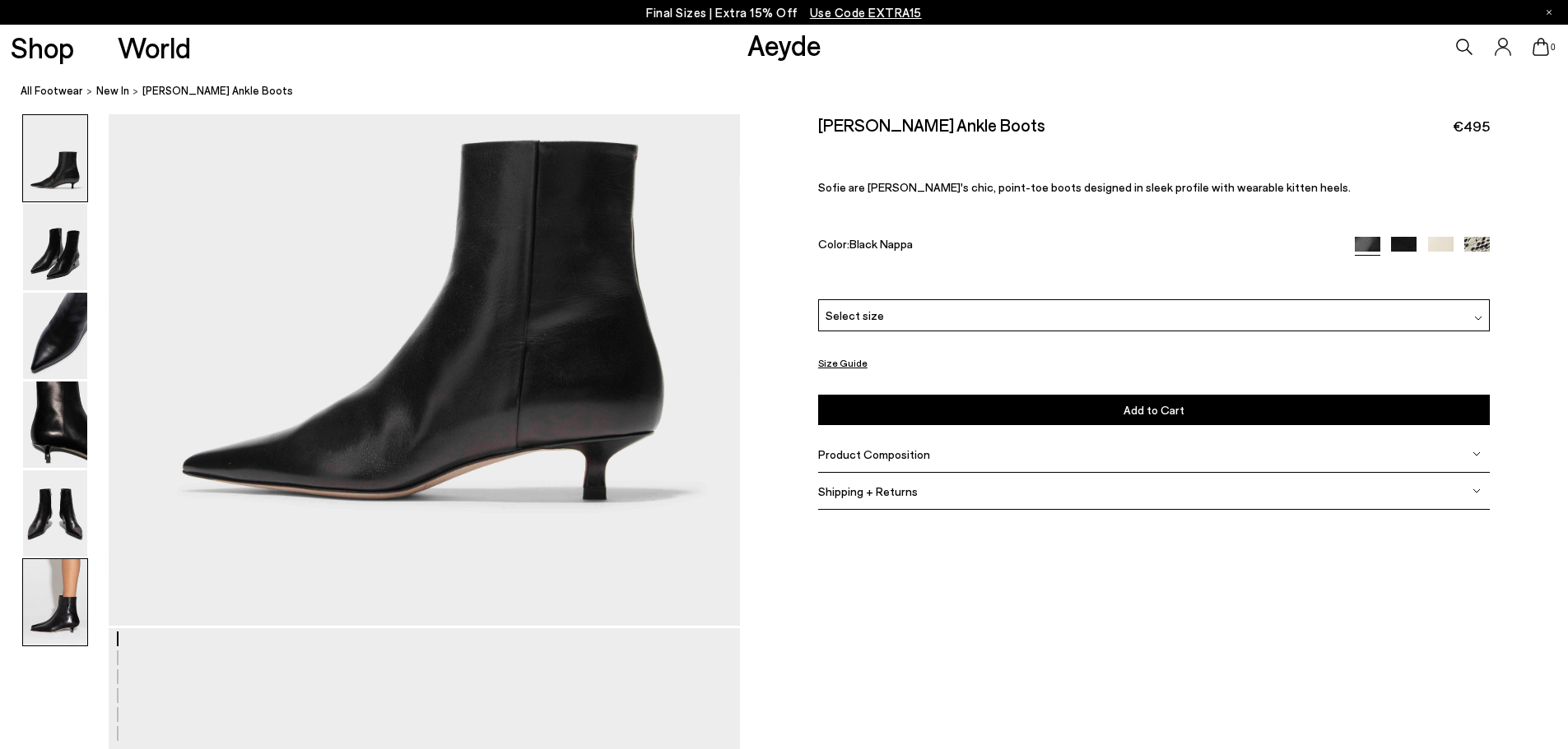
click at [62, 584] on img at bounding box center [55, 603] width 64 height 87
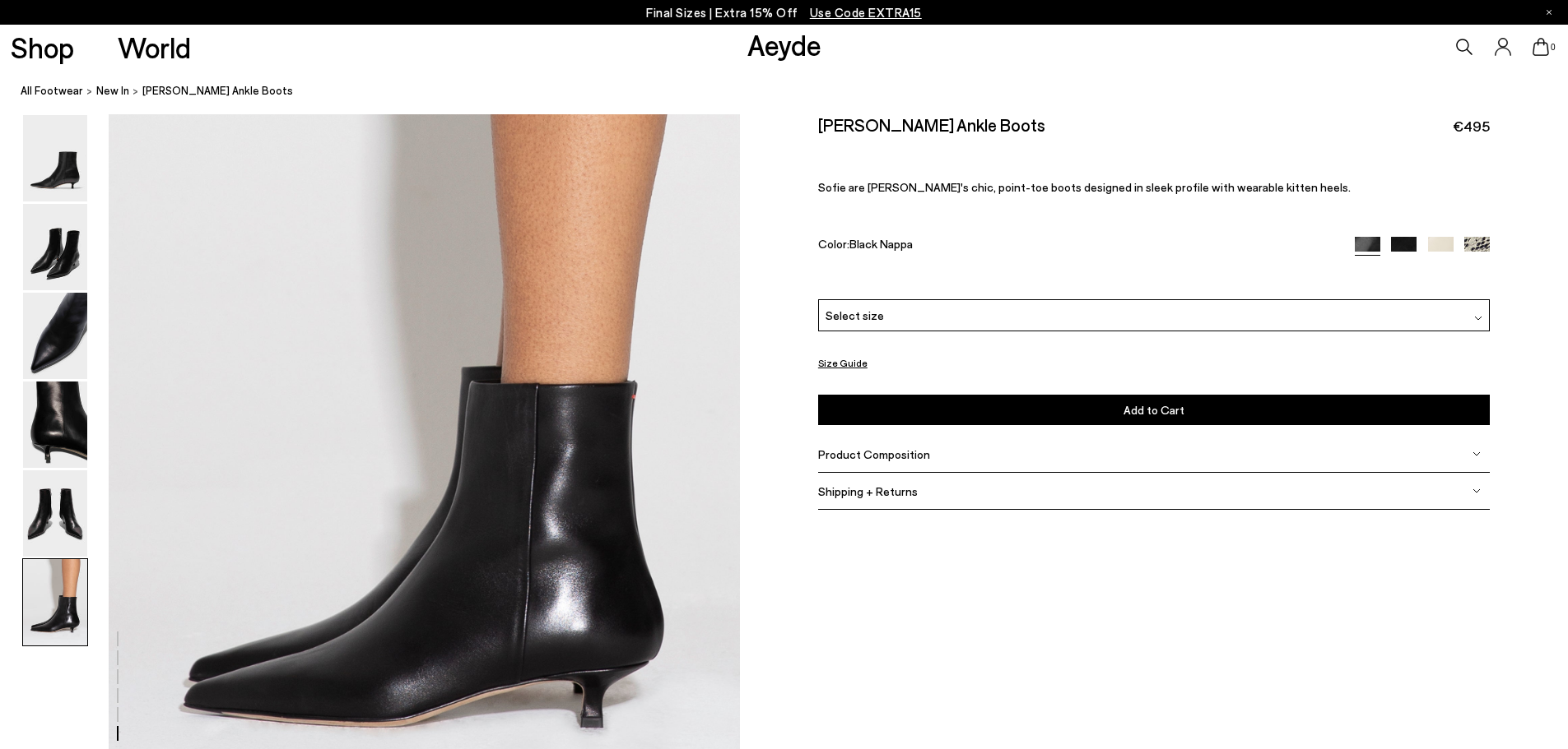
scroll to position [4331, 0]
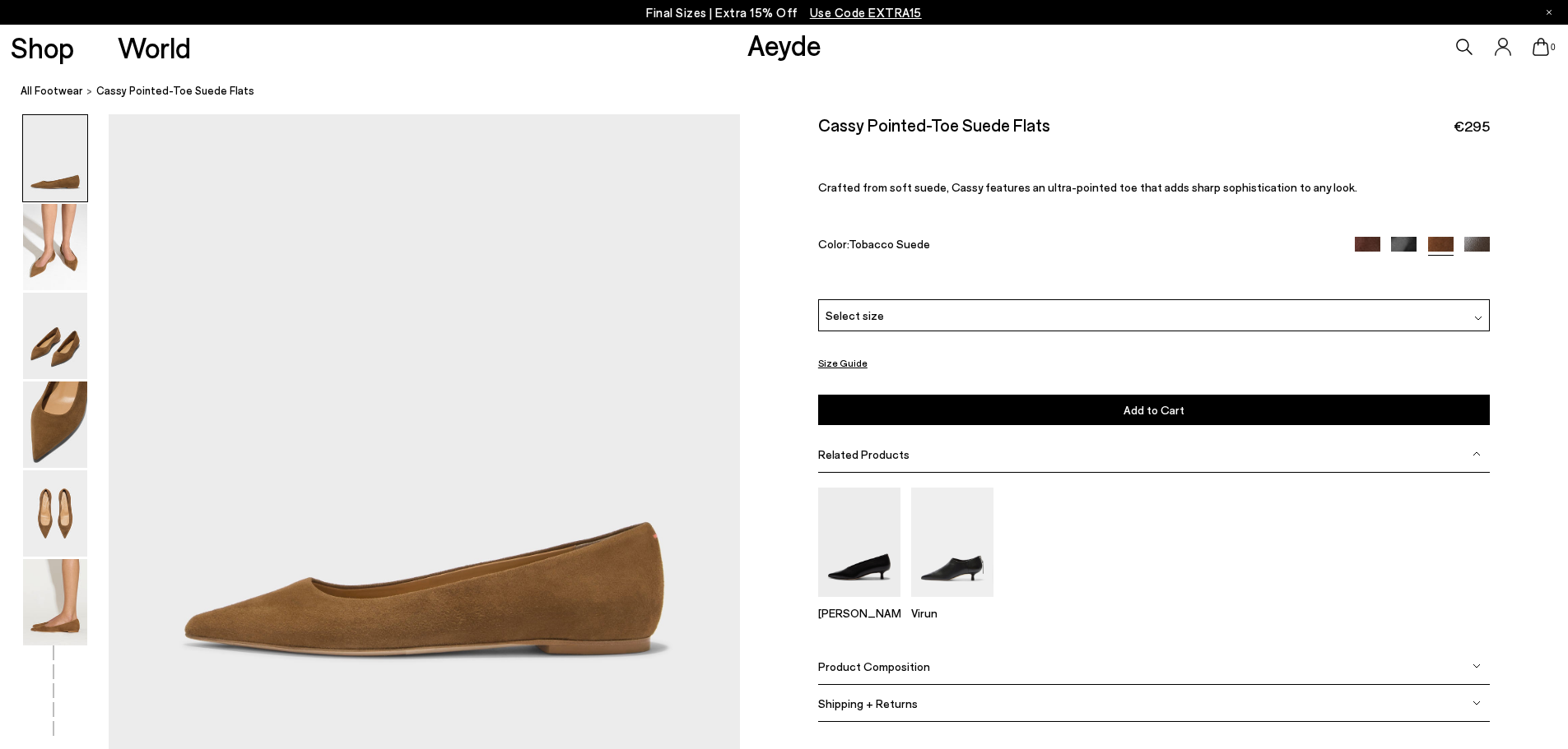
click at [1485, 242] on img at bounding box center [1476, 250] width 26 height 26
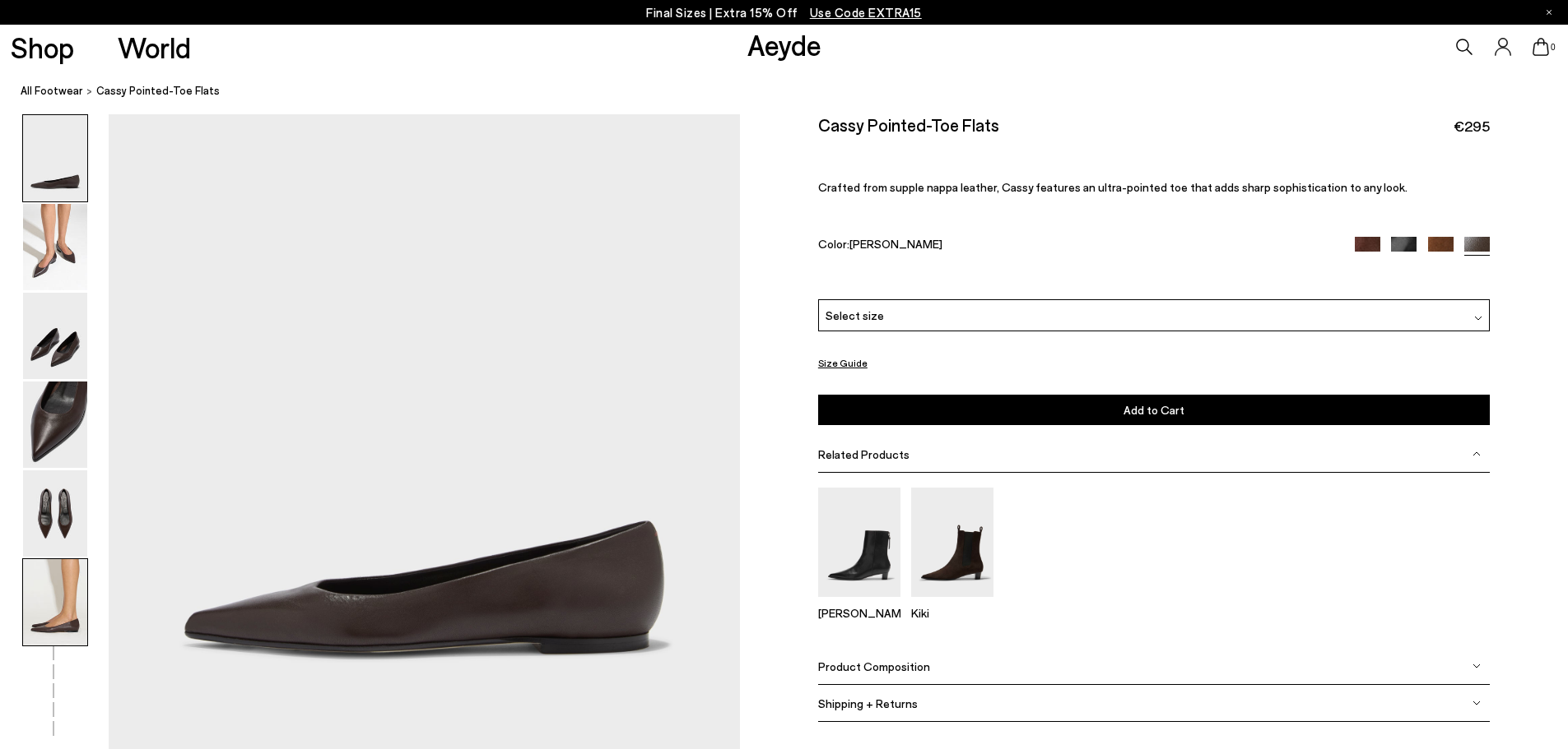
click at [55, 600] on img at bounding box center [55, 603] width 64 height 87
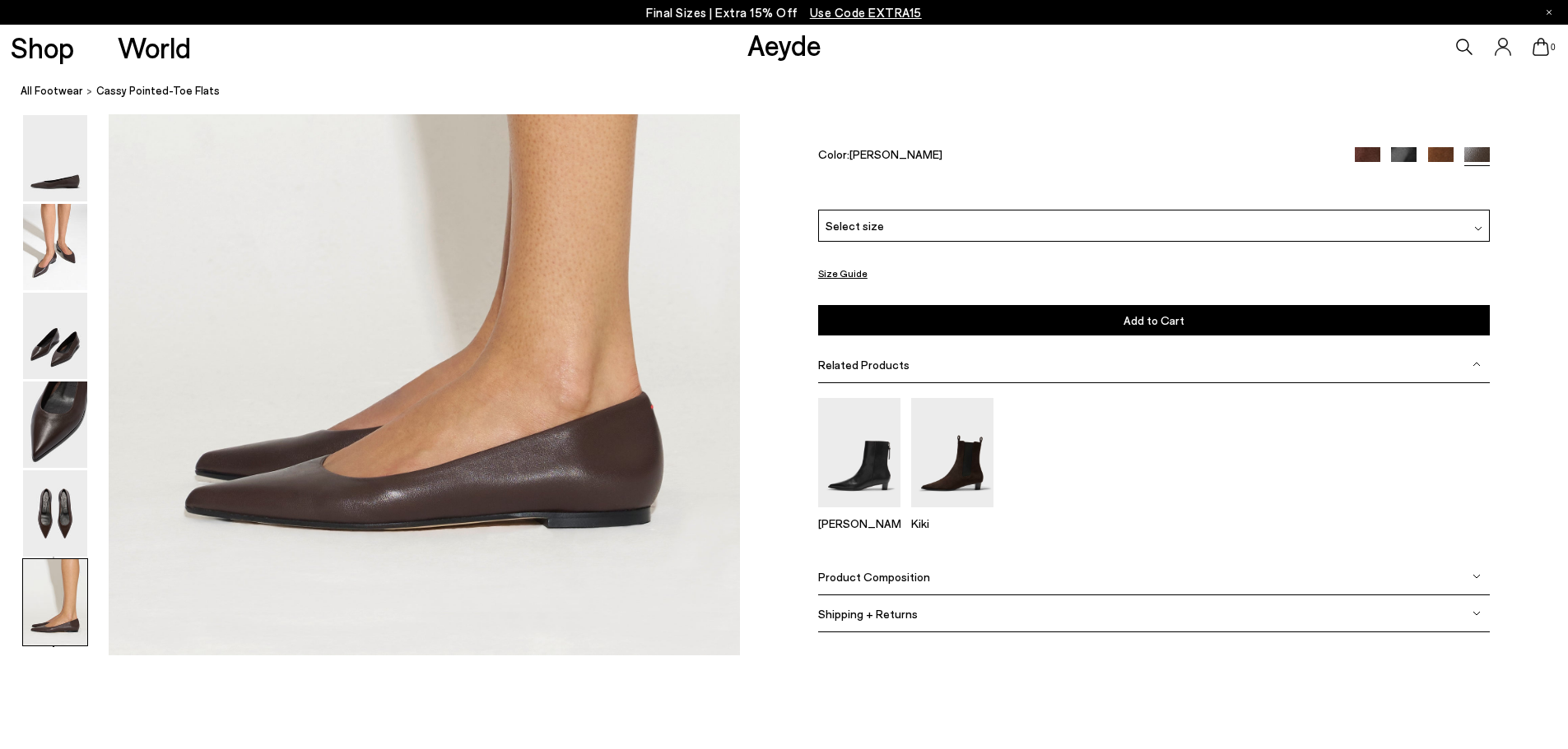
scroll to position [4454, 0]
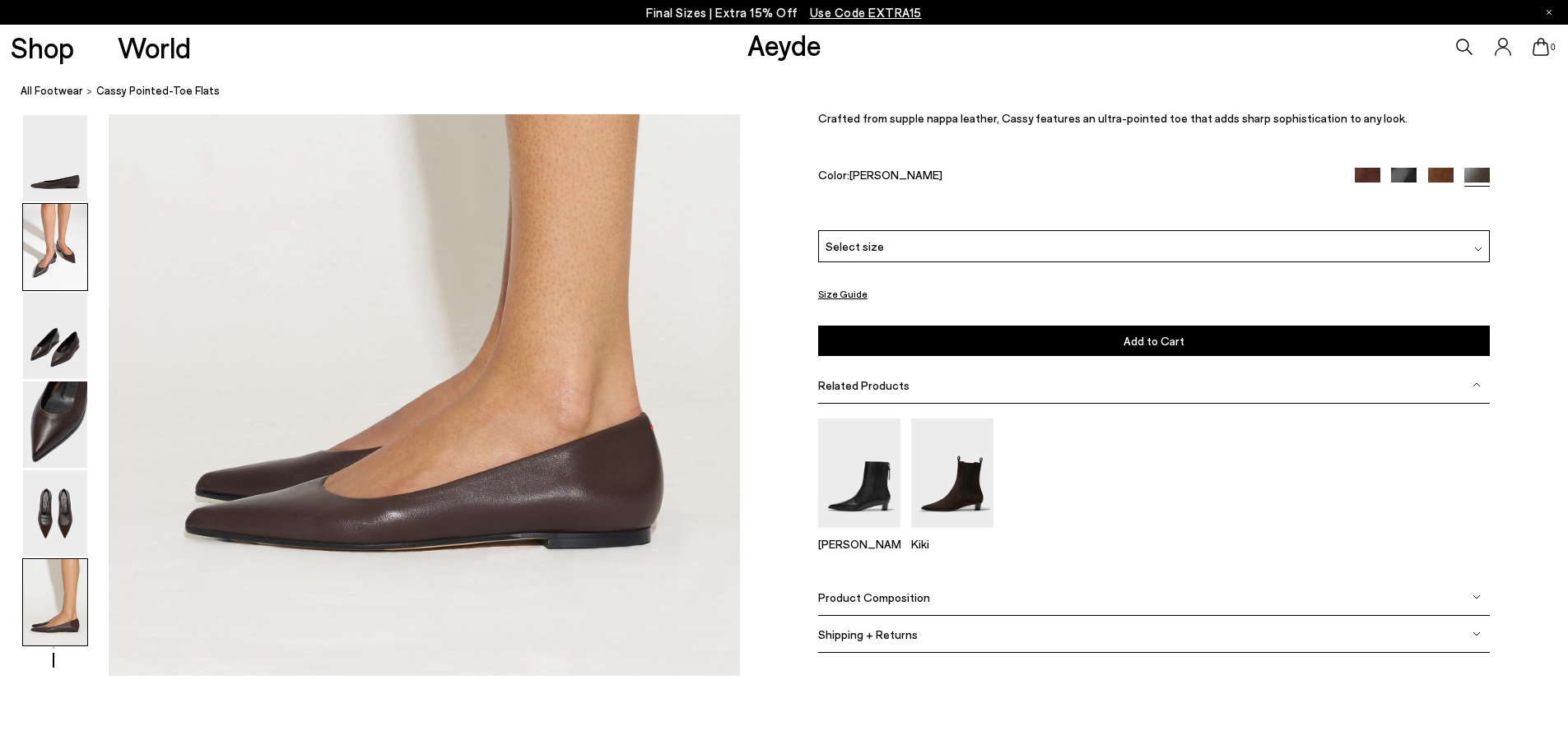
click at [41, 231] on img at bounding box center [55, 247] width 64 height 87
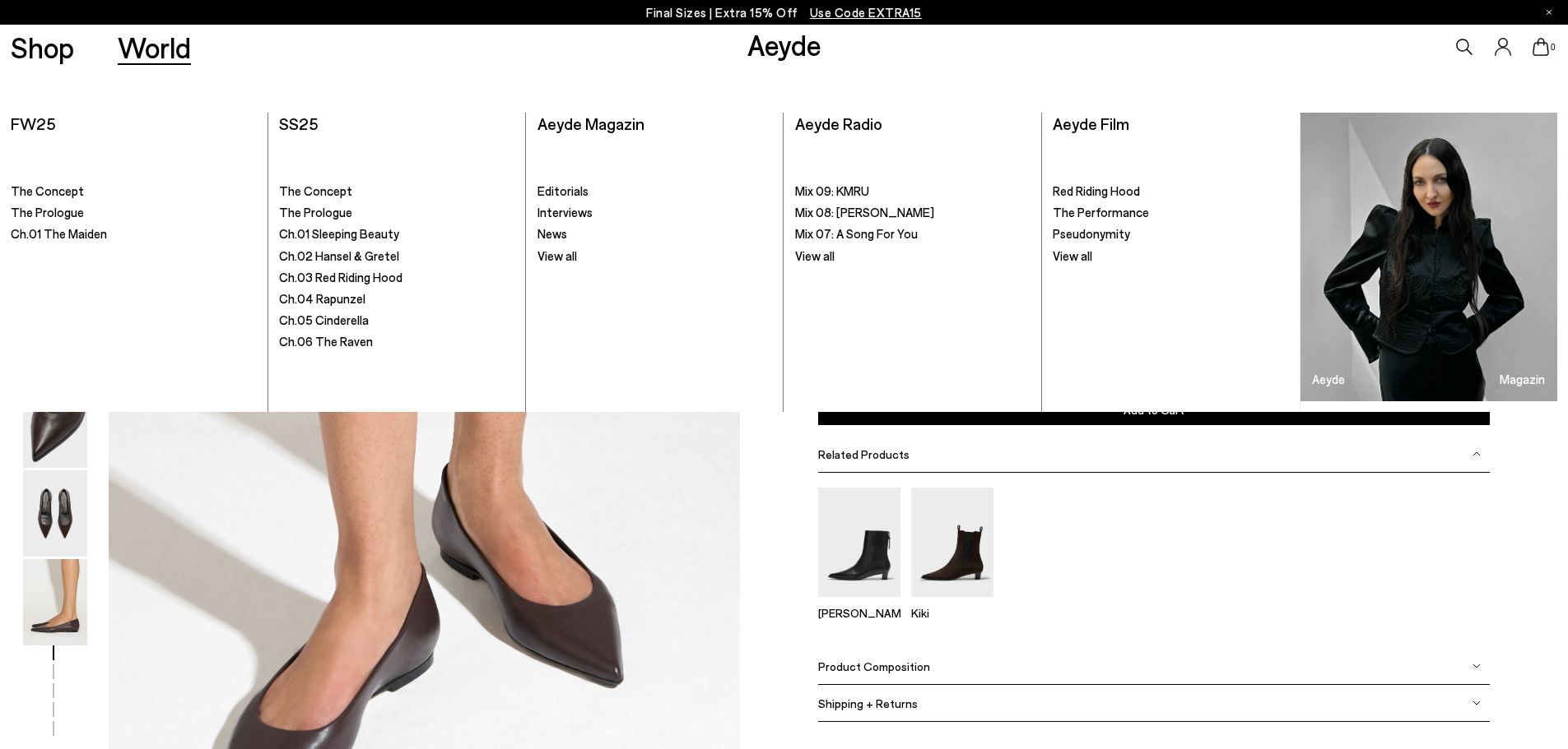
scroll to position [639, 0]
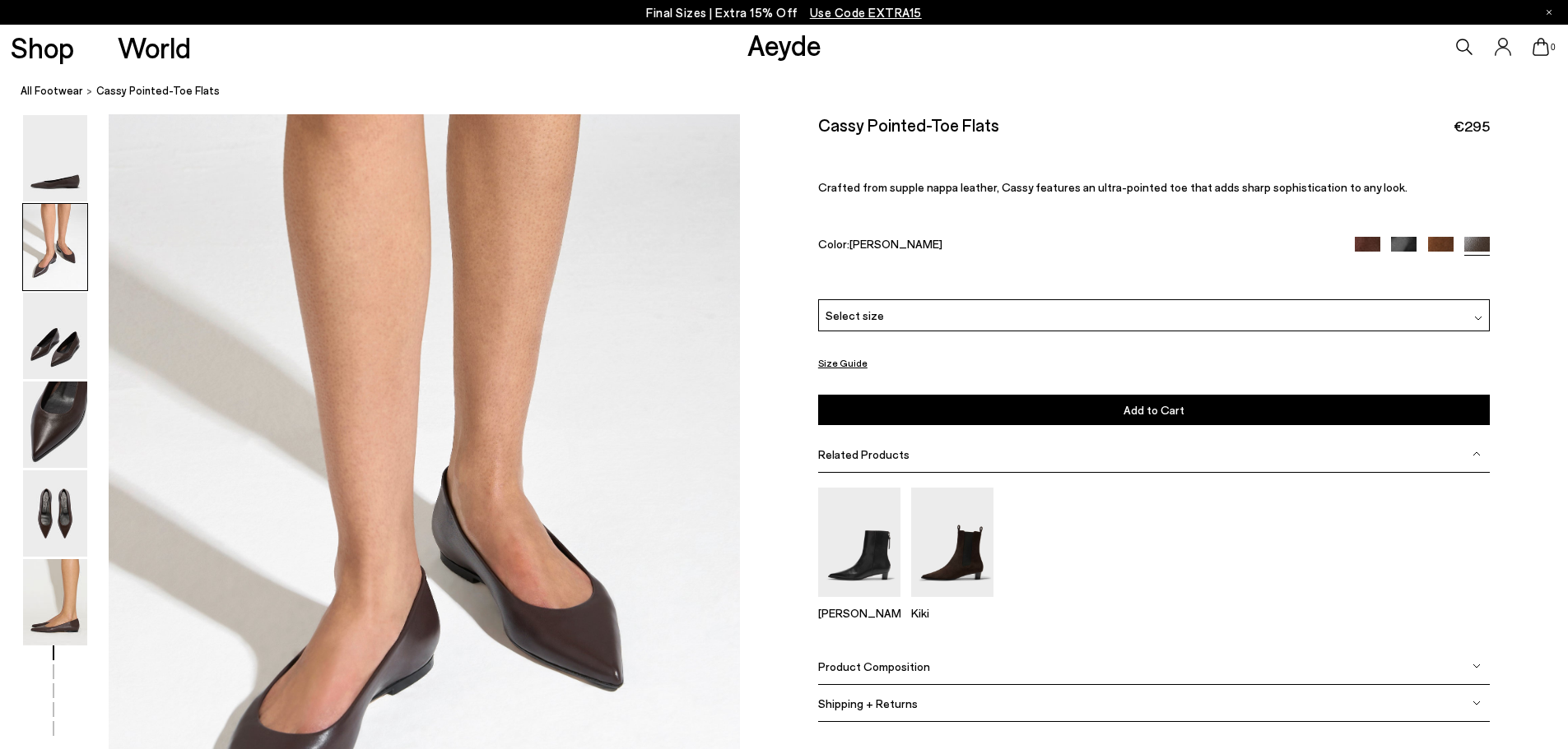
click at [783, 352] on div "Size Guide Shoes Belt Our shoes come in European sizing. The easiest way to mea…" at bounding box center [1154, 429] width 828 height 630
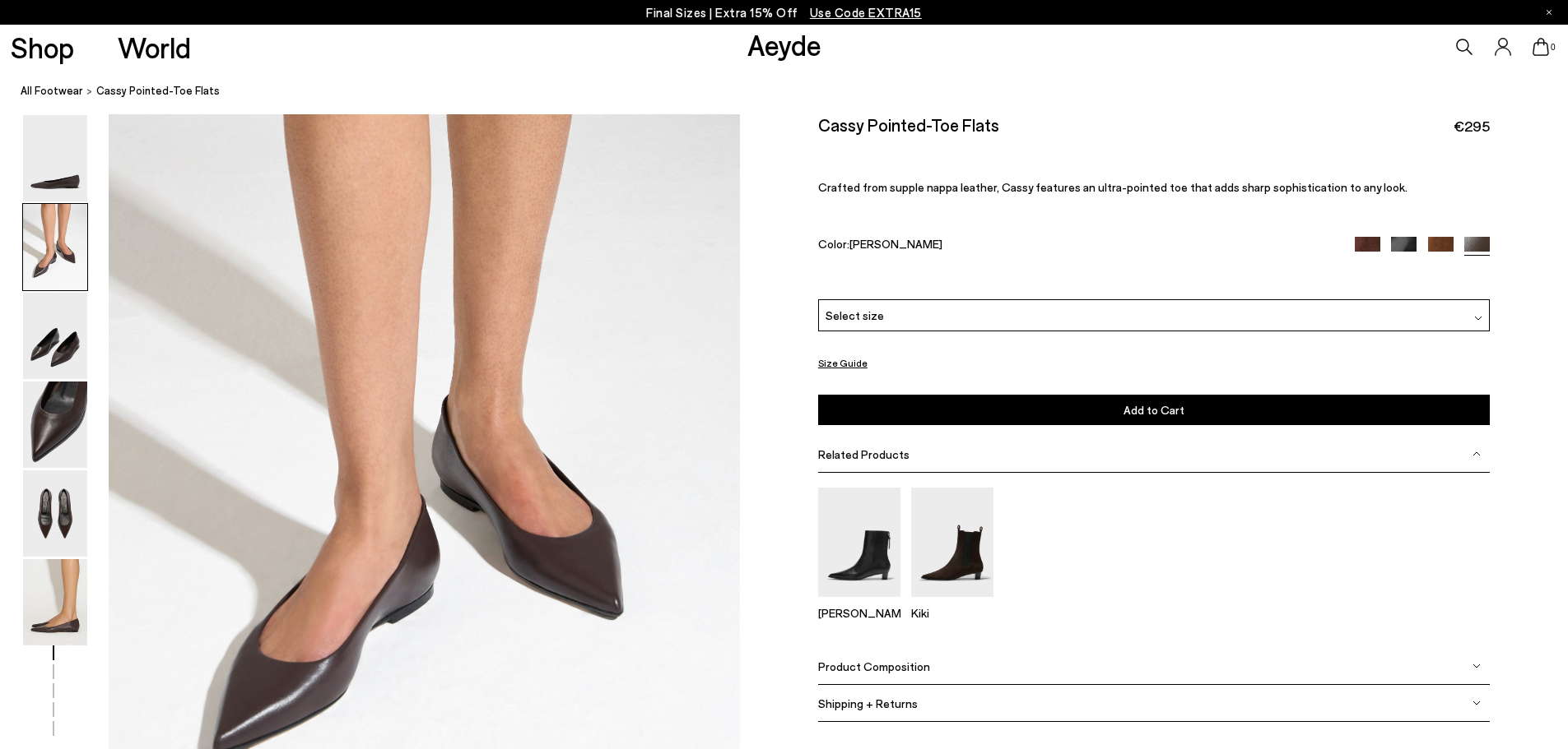
scroll to position [968, 0]
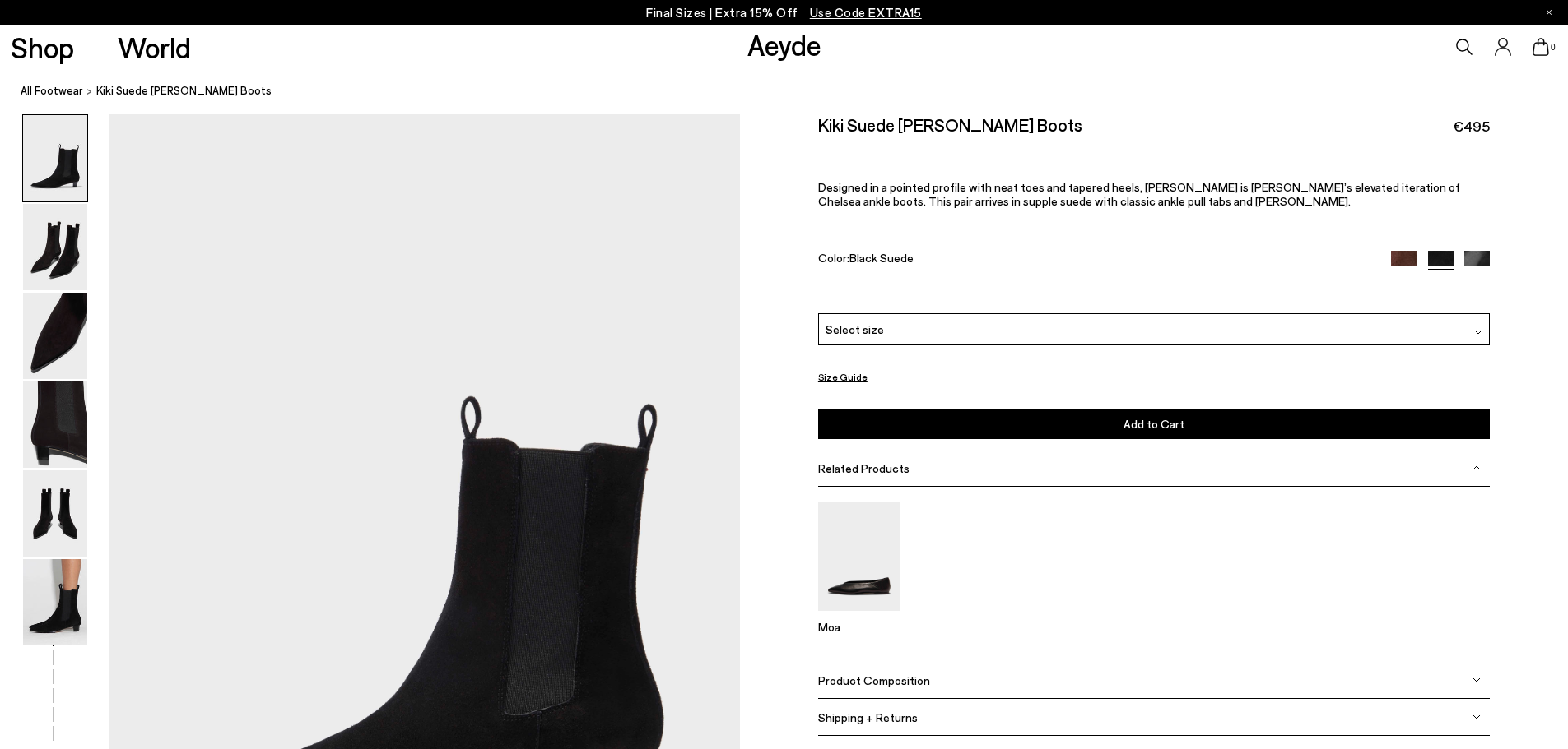
click at [1478, 258] on img at bounding box center [1476, 263] width 26 height 26
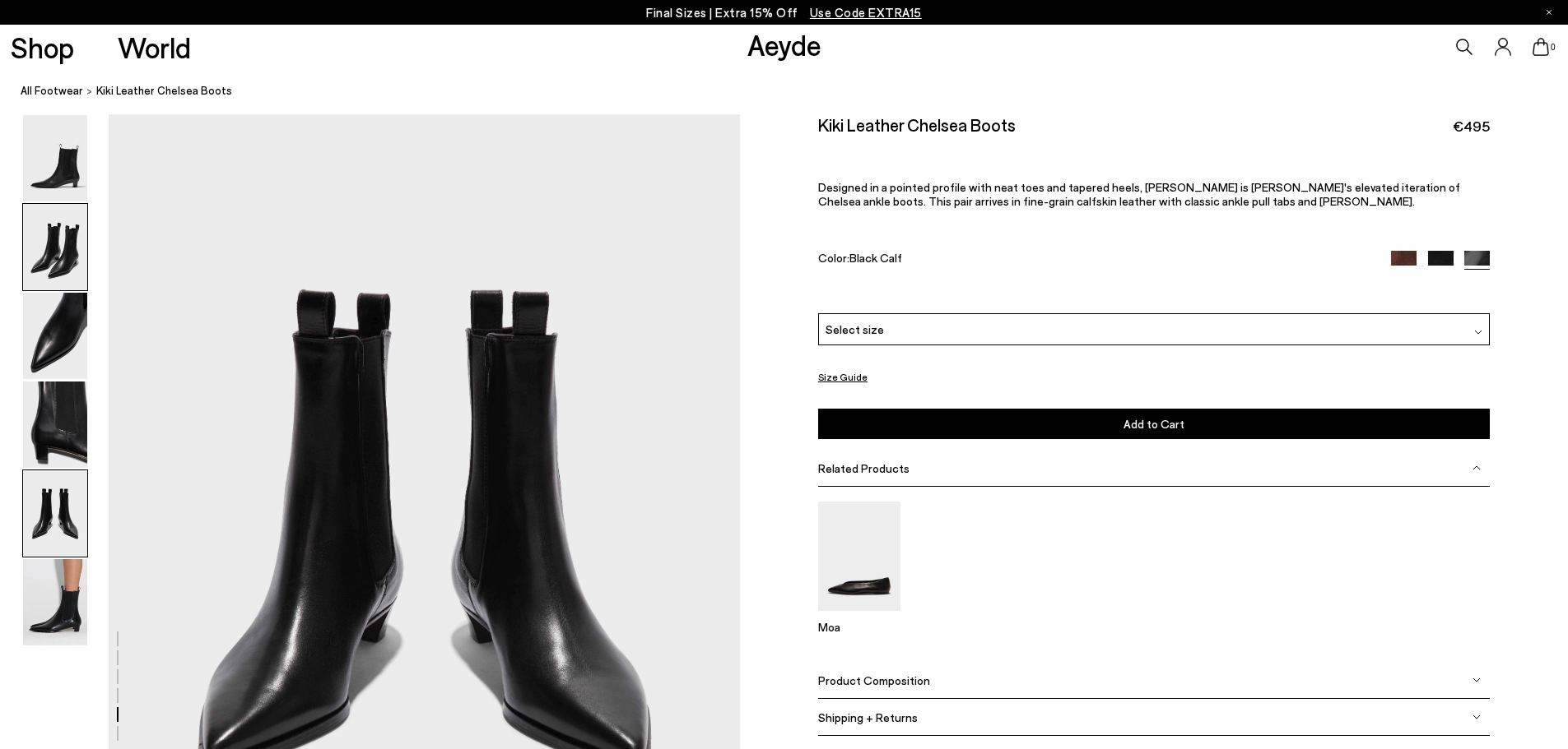
click at [61, 257] on img at bounding box center [55, 247] width 64 height 87
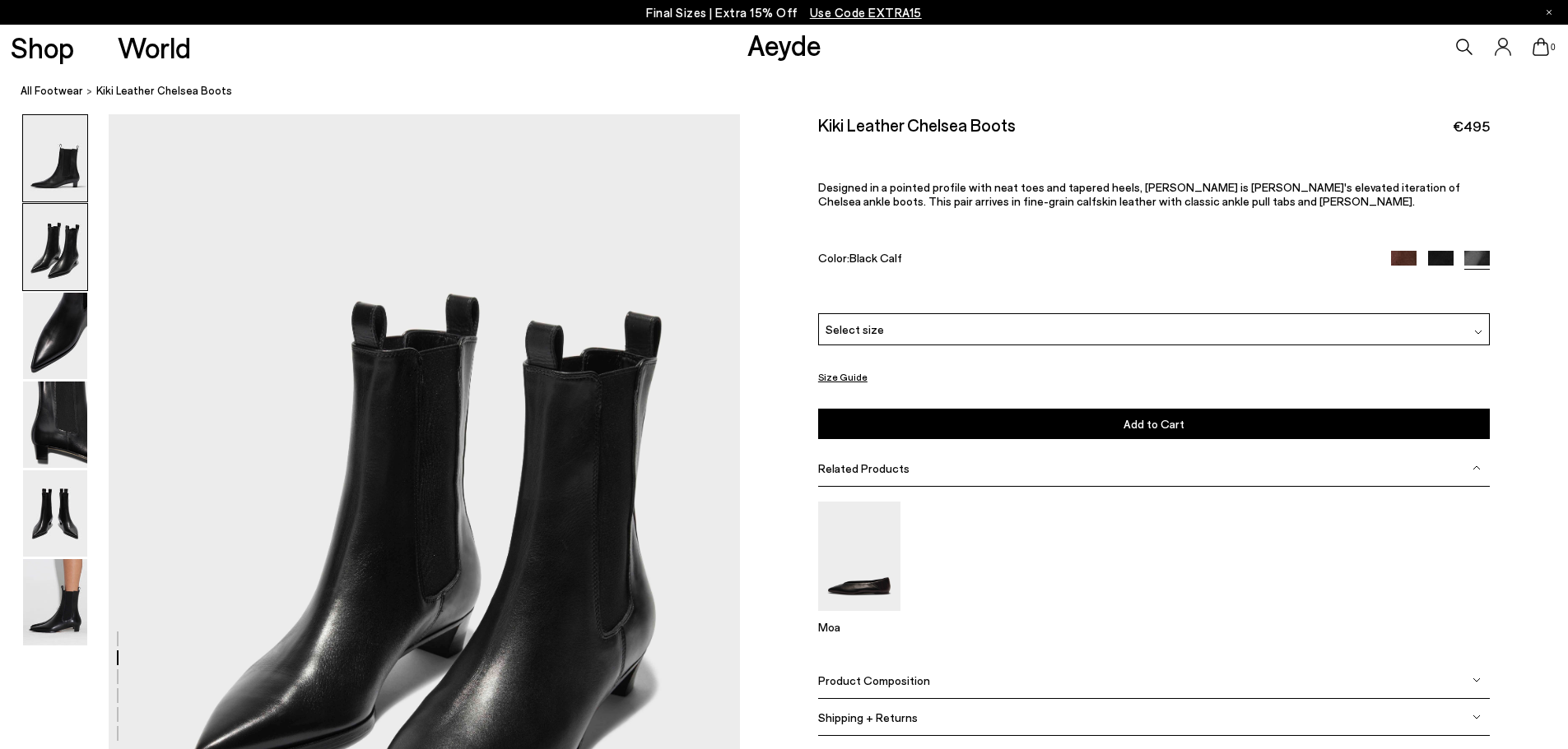
click at [68, 179] on img at bounding box center [55, 158] width 64 height 87
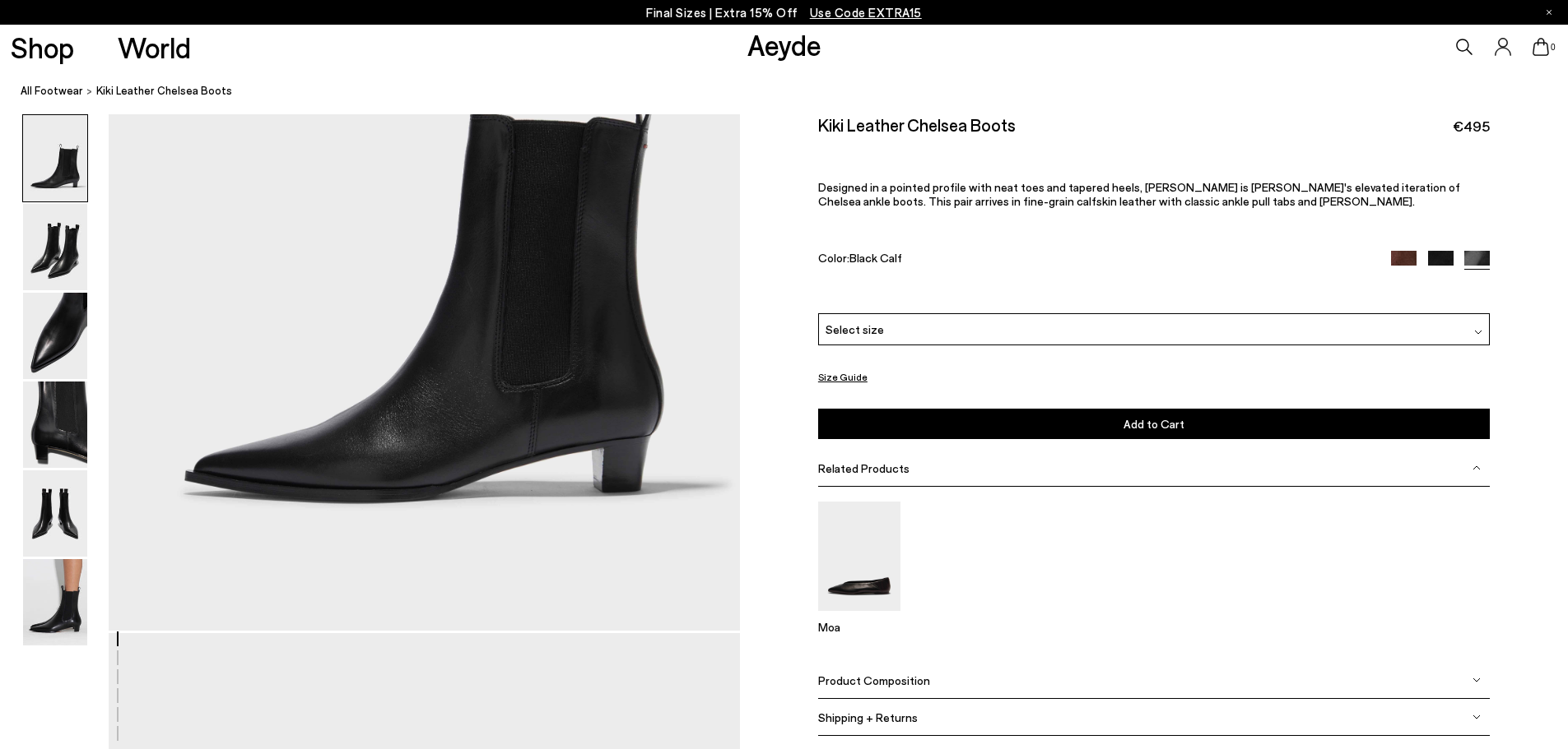
scroll to position [329, 0]
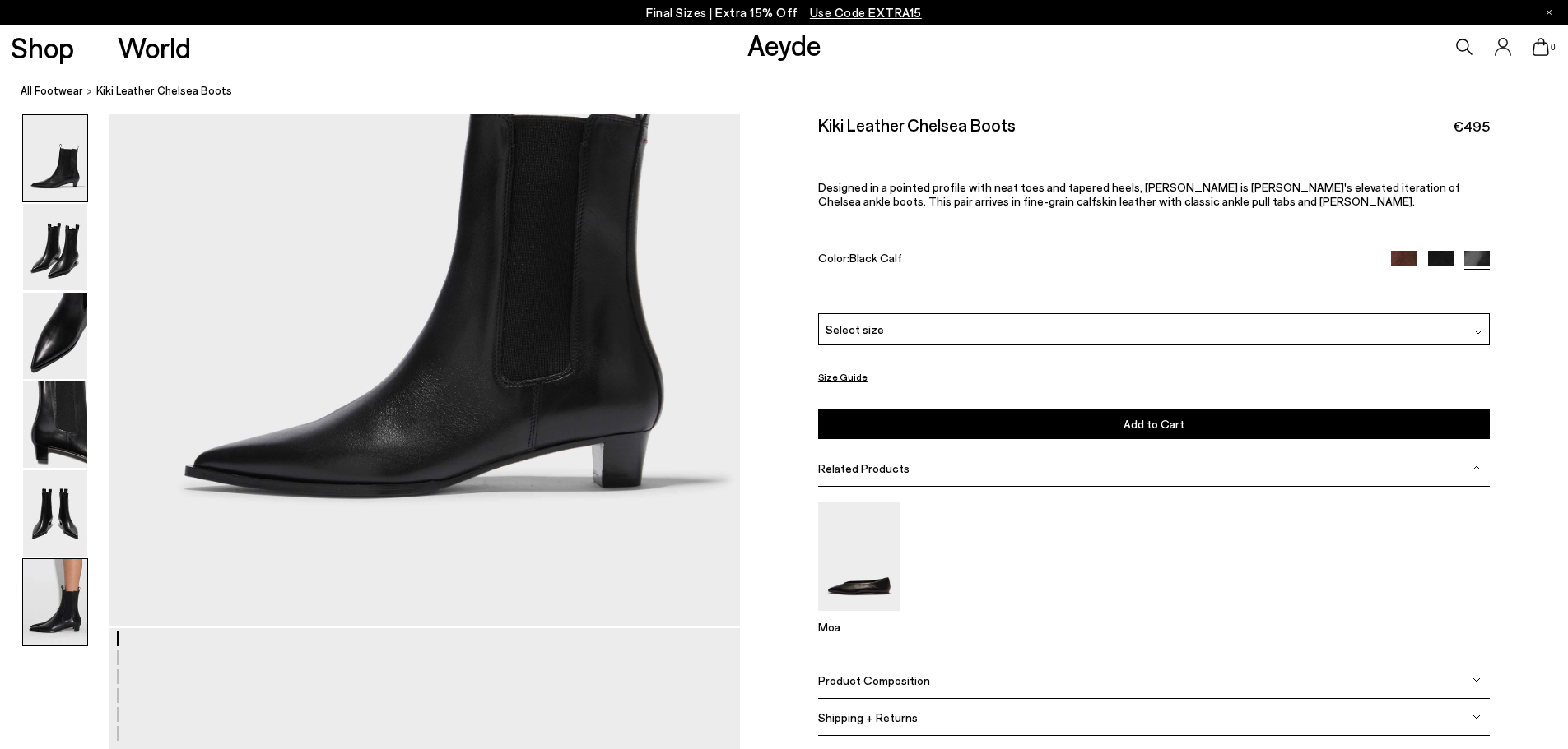
click at [68, 594] on img at bounding box center [55, 603] width 64 height 87
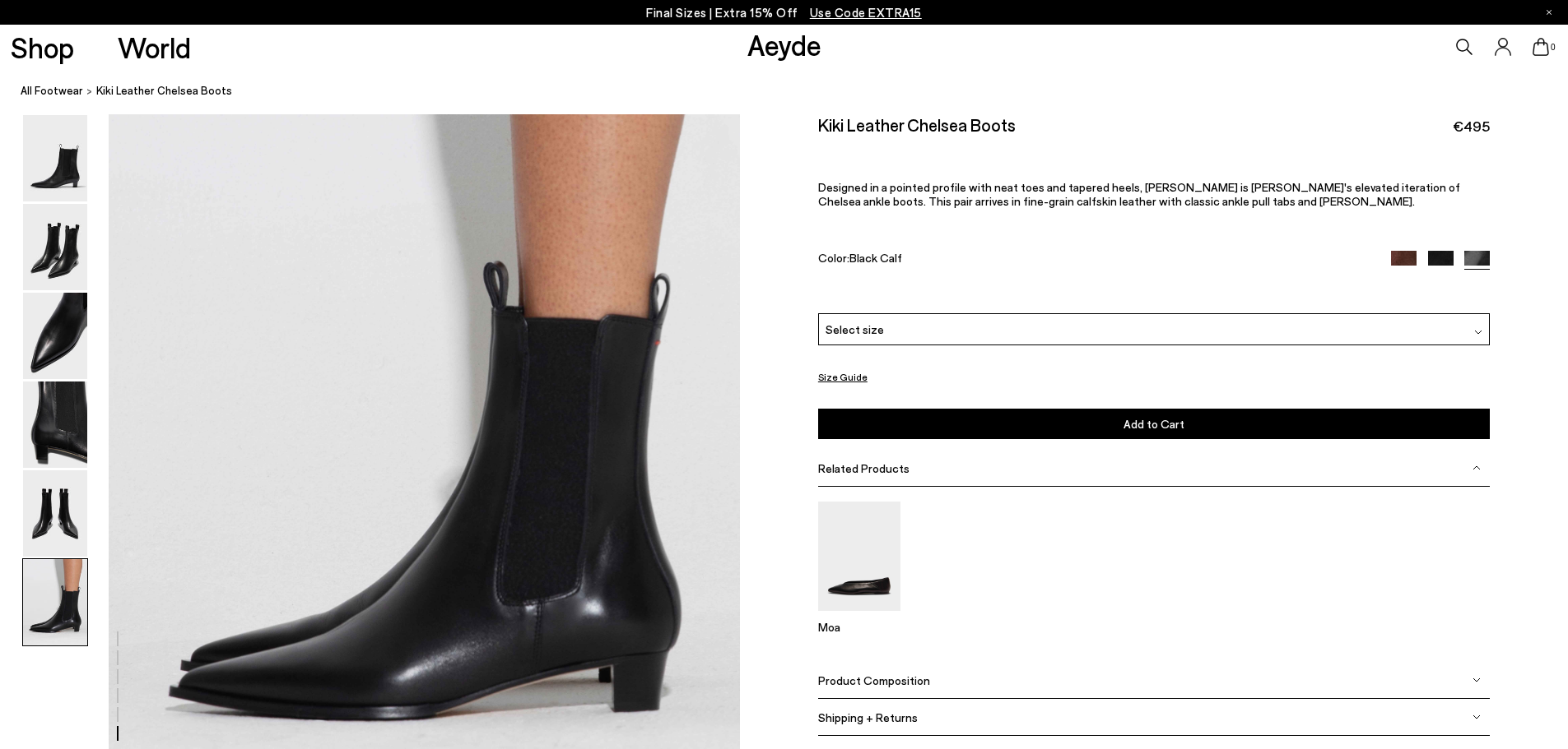
scroll to position [4331, 0]
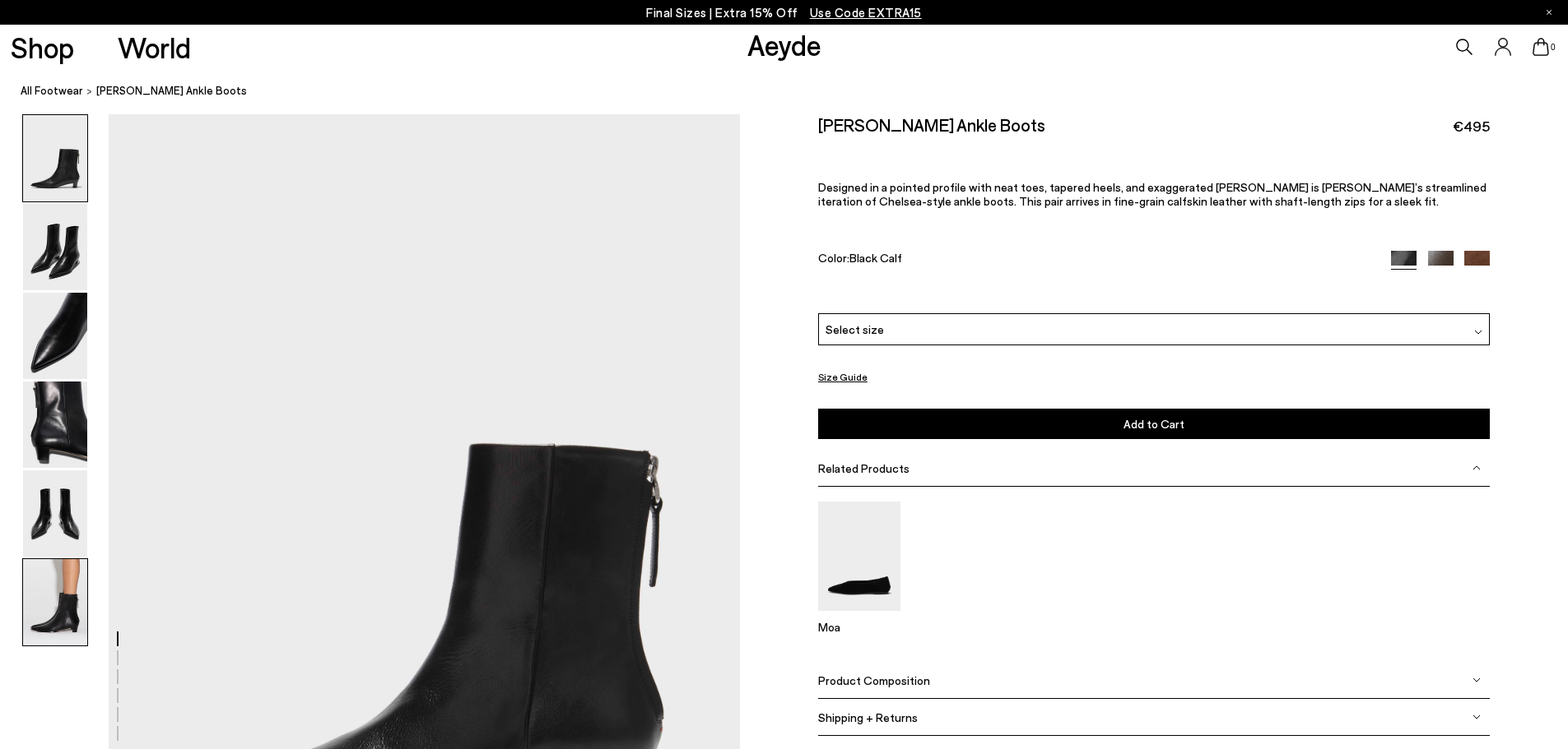
click at [44, 610] on img at bounding box center [55, 603] width 64 height 87
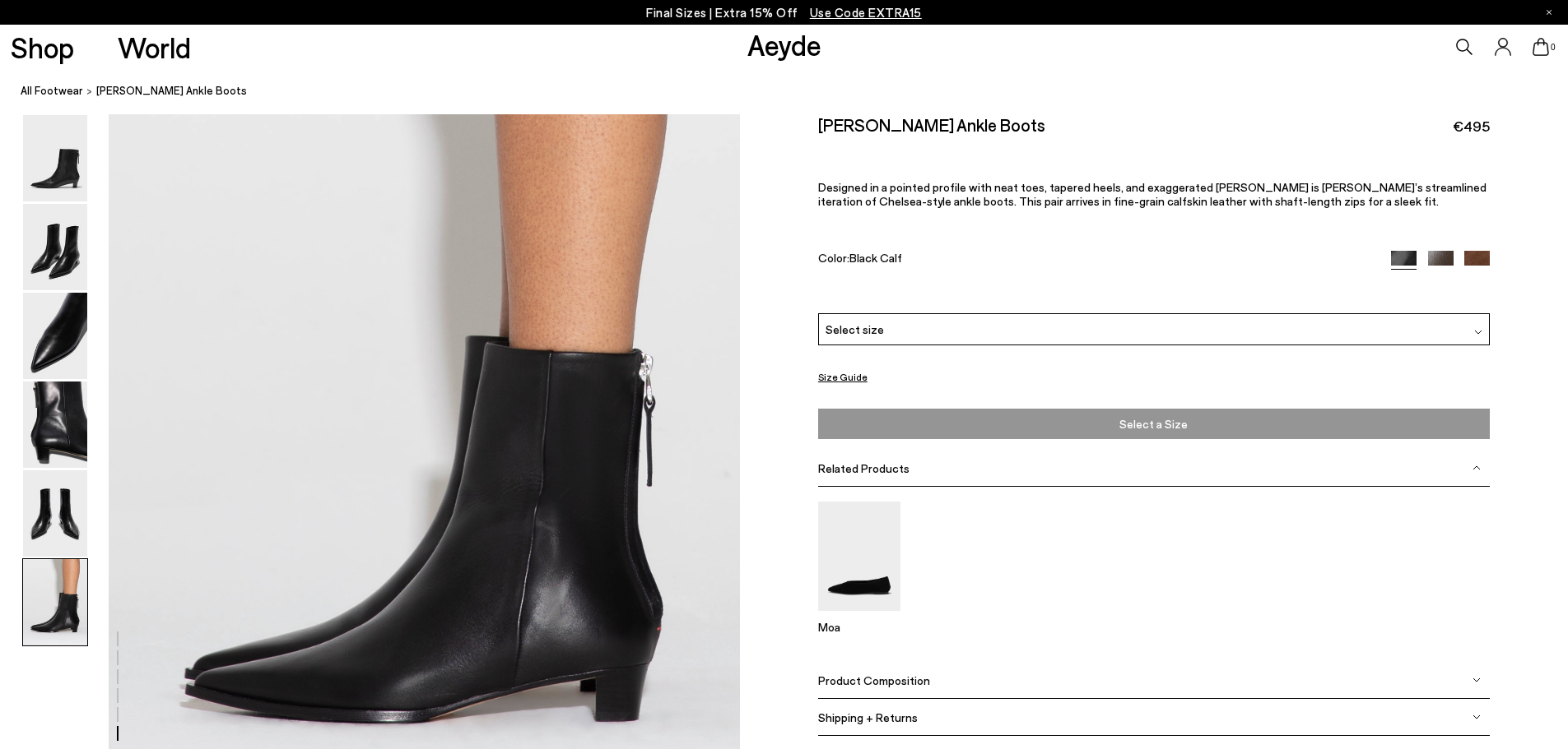
scroll to position [4331, 0]
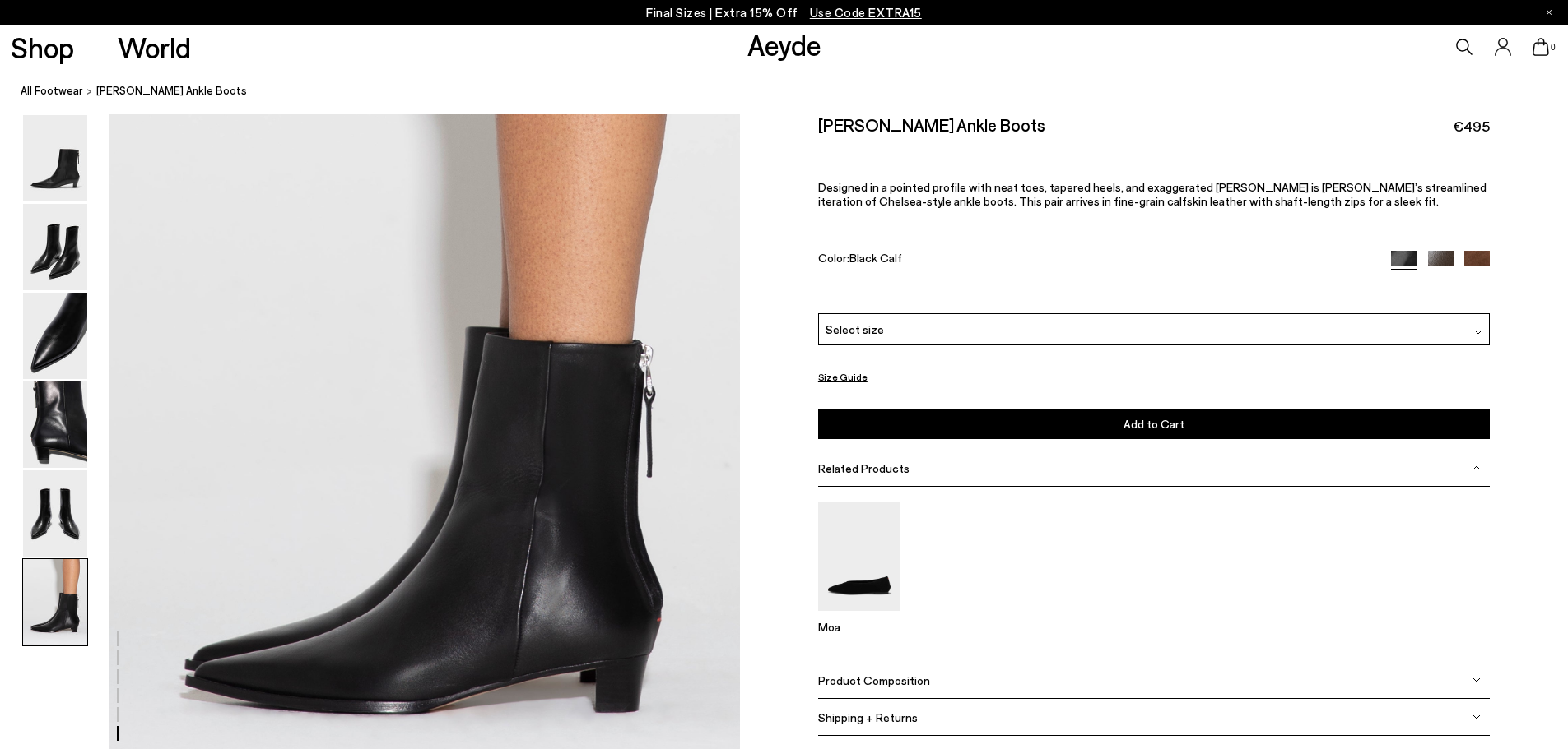
click at [1473, 251] on div "Harriet Pointed Ankle Boots €495 Designed in a pointed profile with neat toes, …" at bounding box center [1154, 213] width 672 height 199
click at [1476, 256] on img at bounding box center [1476, 263] width 26 height 26
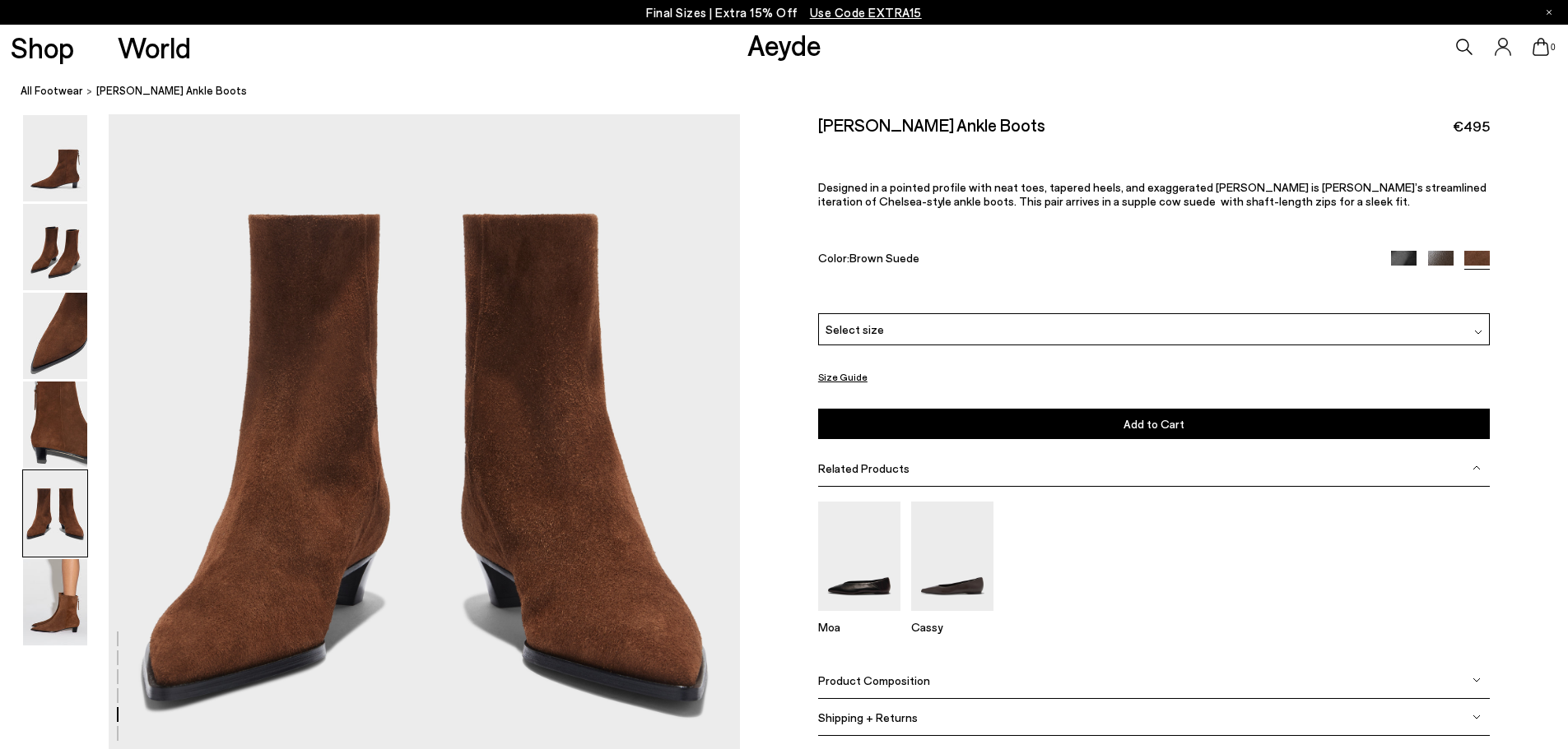
scroll to position [3431, 0]
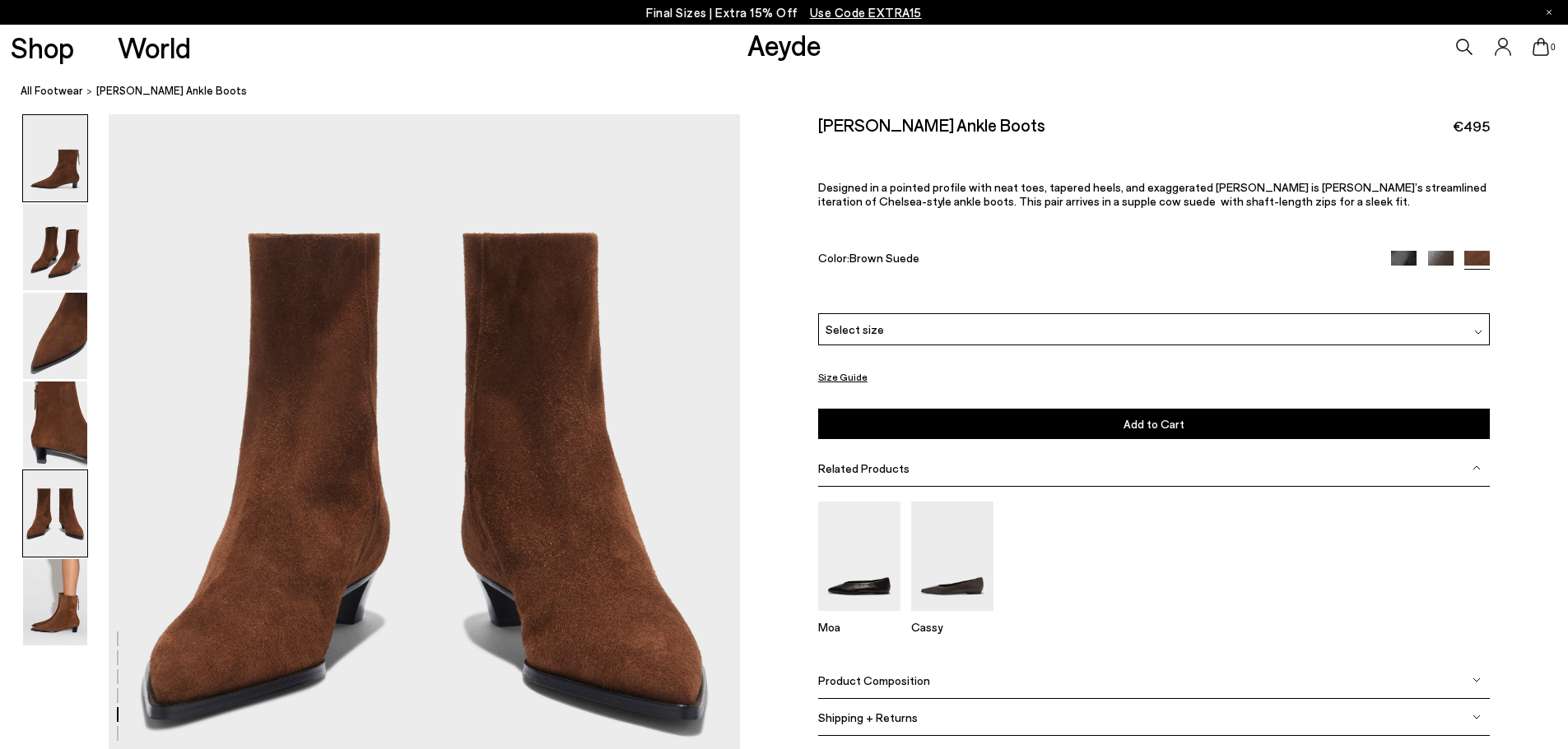
click at [52, 181] on img at bounding box center [55, 158] width 64 height 87
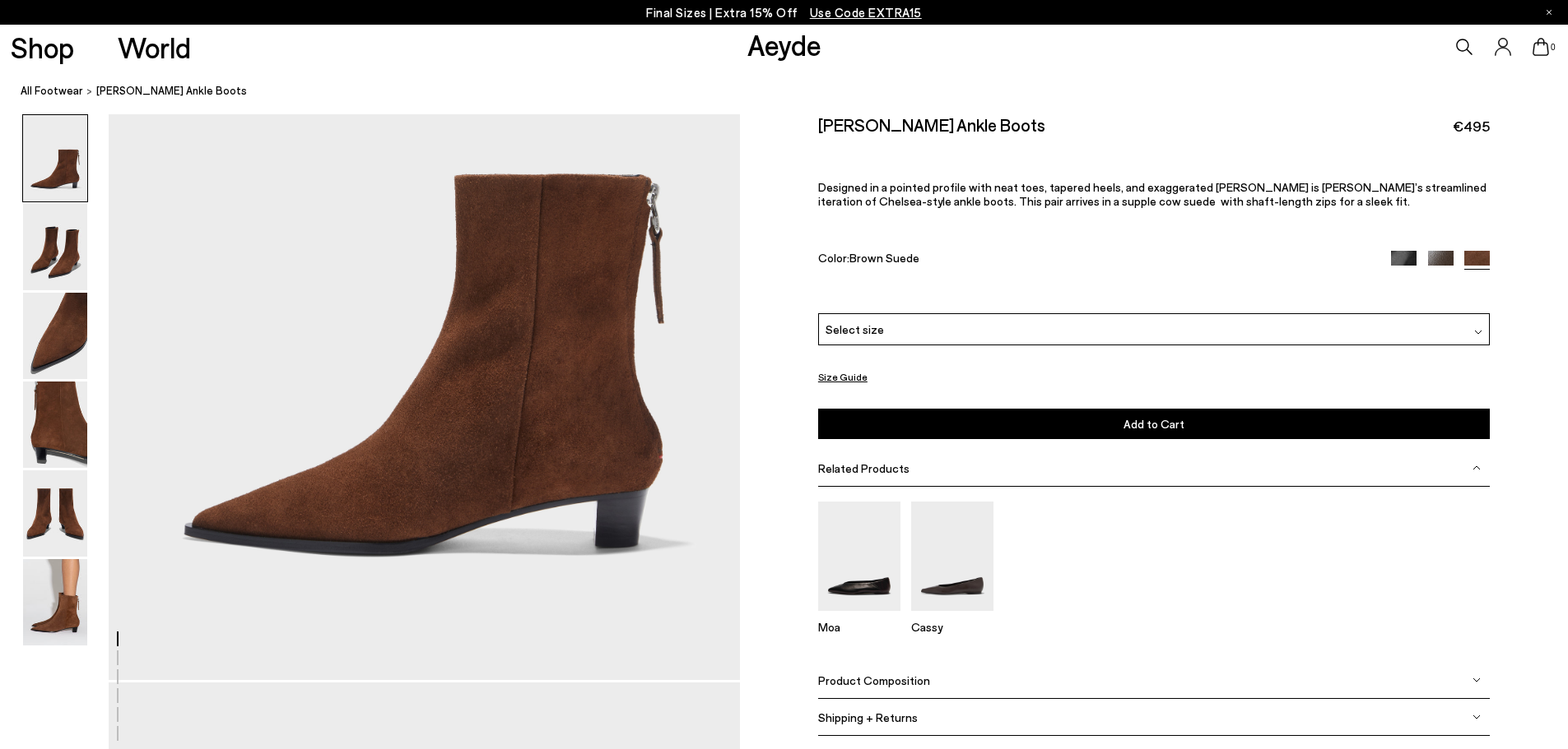
scroll to position [329, 0]
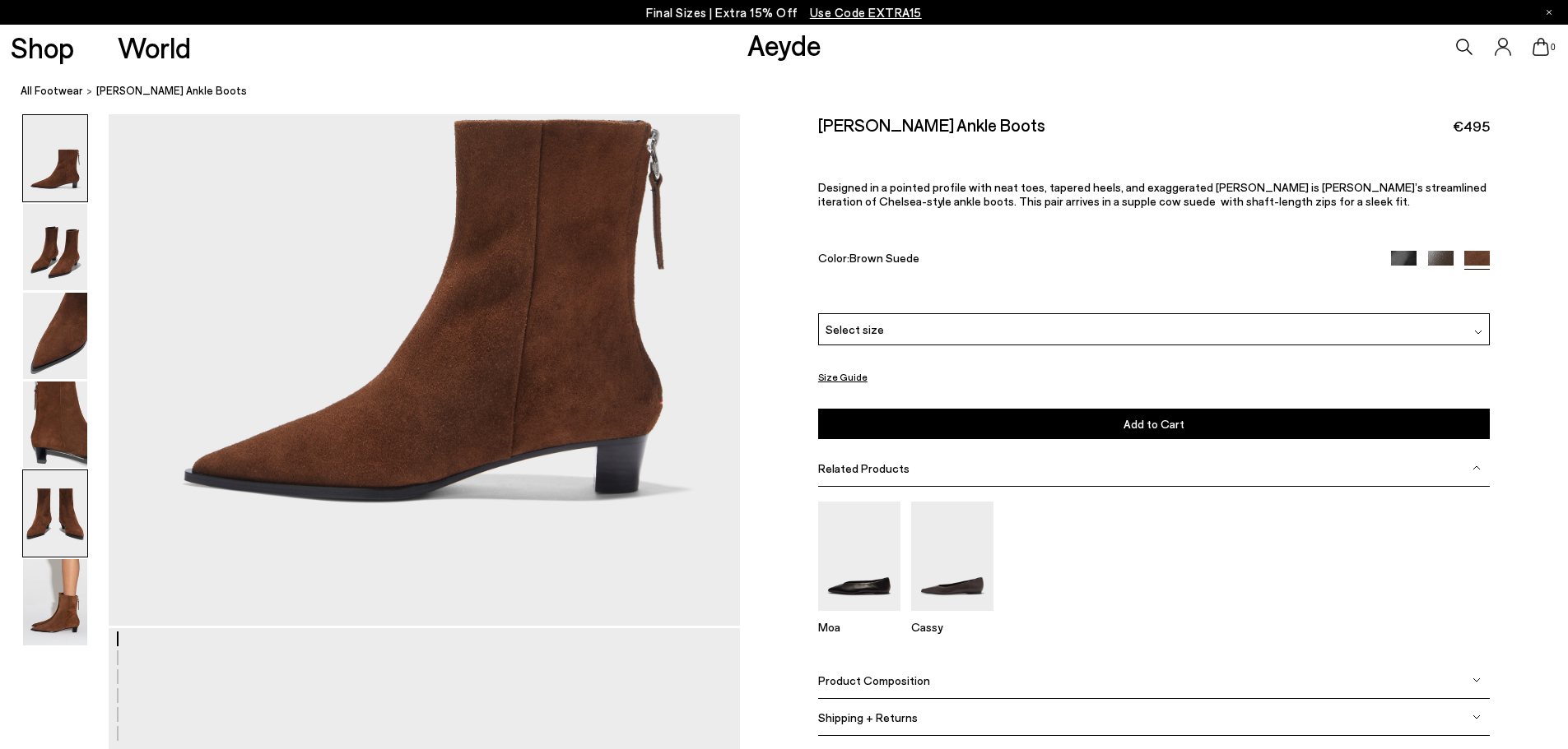
click at [70, 523] on img at bounding box center [55, 513] width 64 height 87
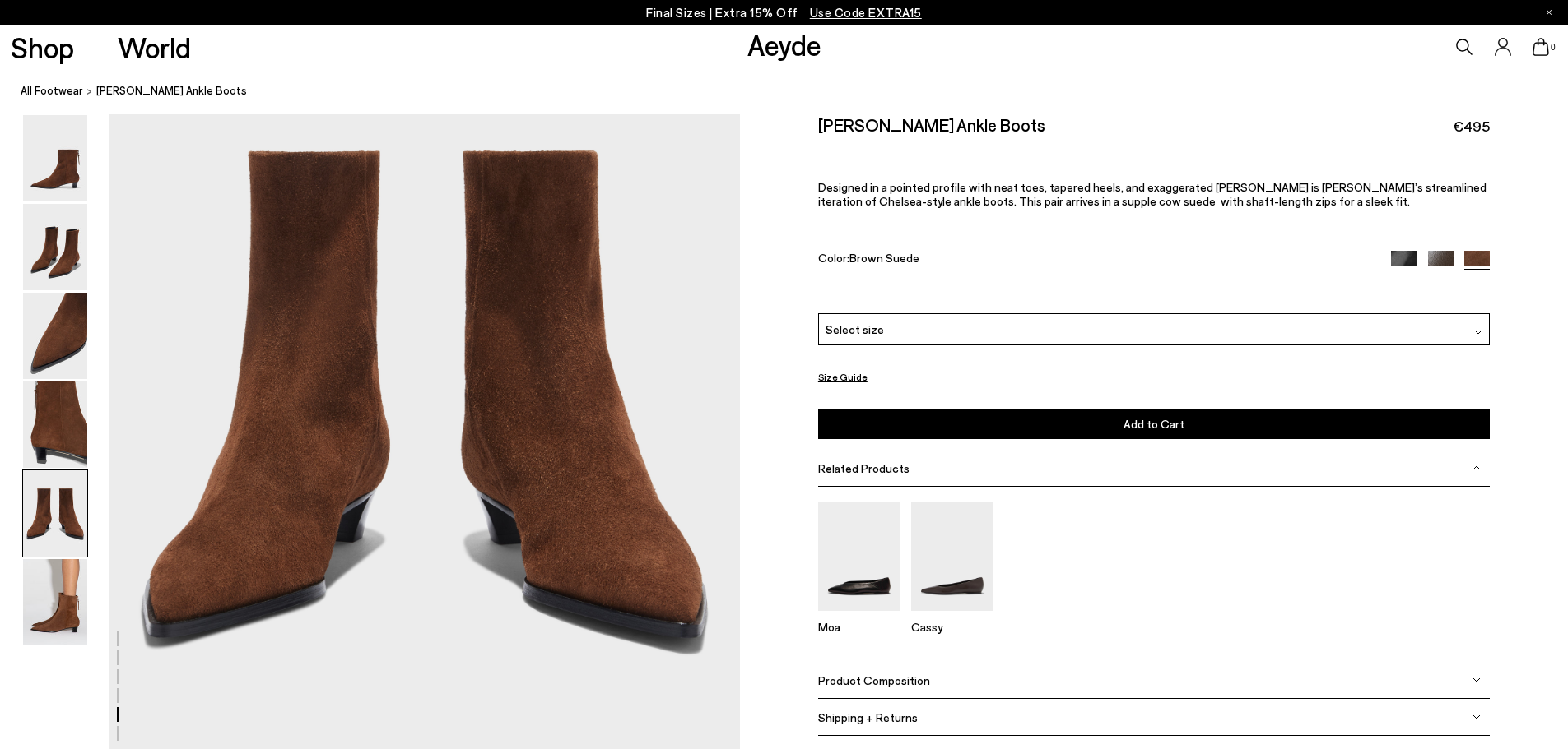
scroll to position [3539, 0]
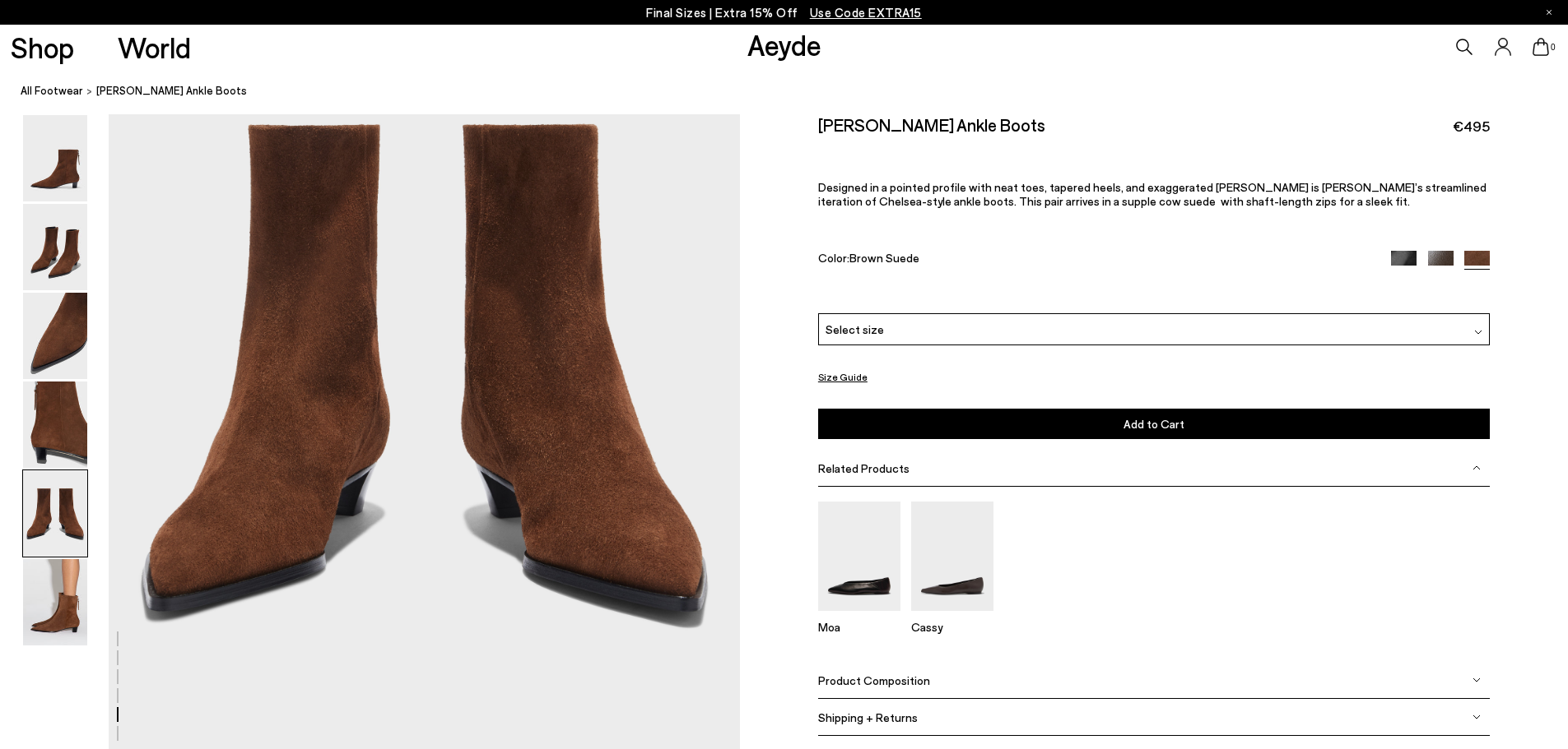
click at [1432, 260] on img at bounding box center [1441, 263] width 26 height 26
